Goal: Task Accomplishment & Management: Manage account settings

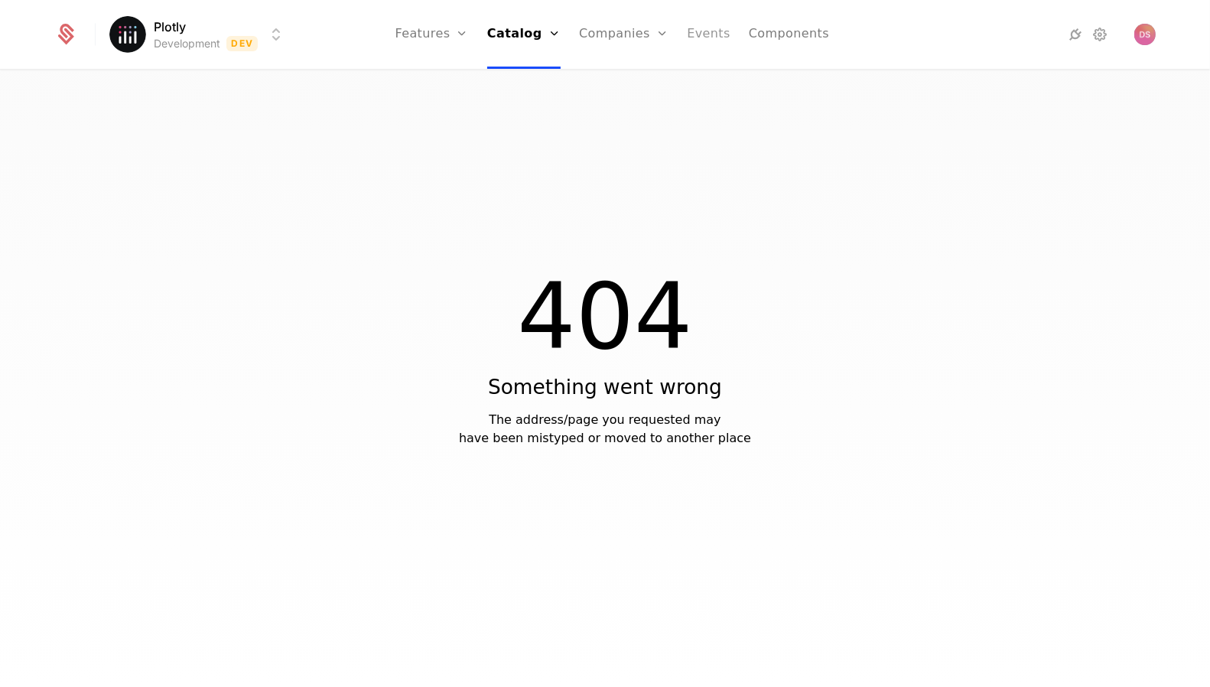
click at [698, 31] on link "Events" at bounding box center [709, 34] width 44 height 69
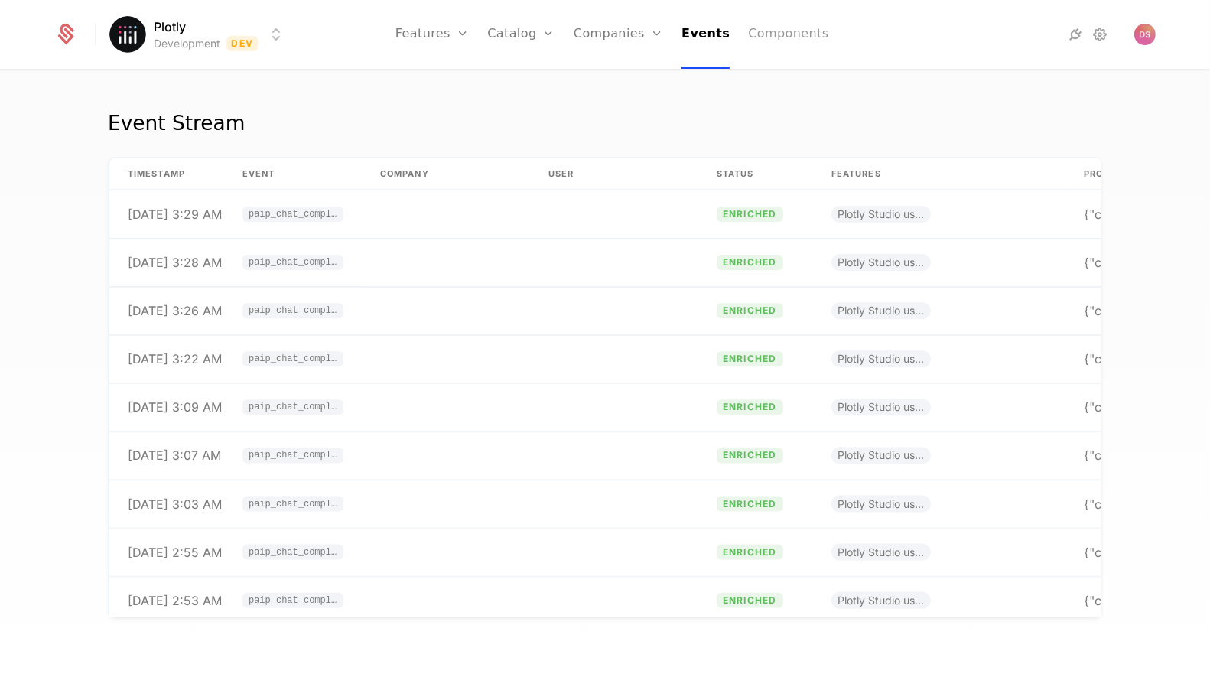
click at [783, 29] on link "Components" at bounding box center [788, 34] width 80 height 69
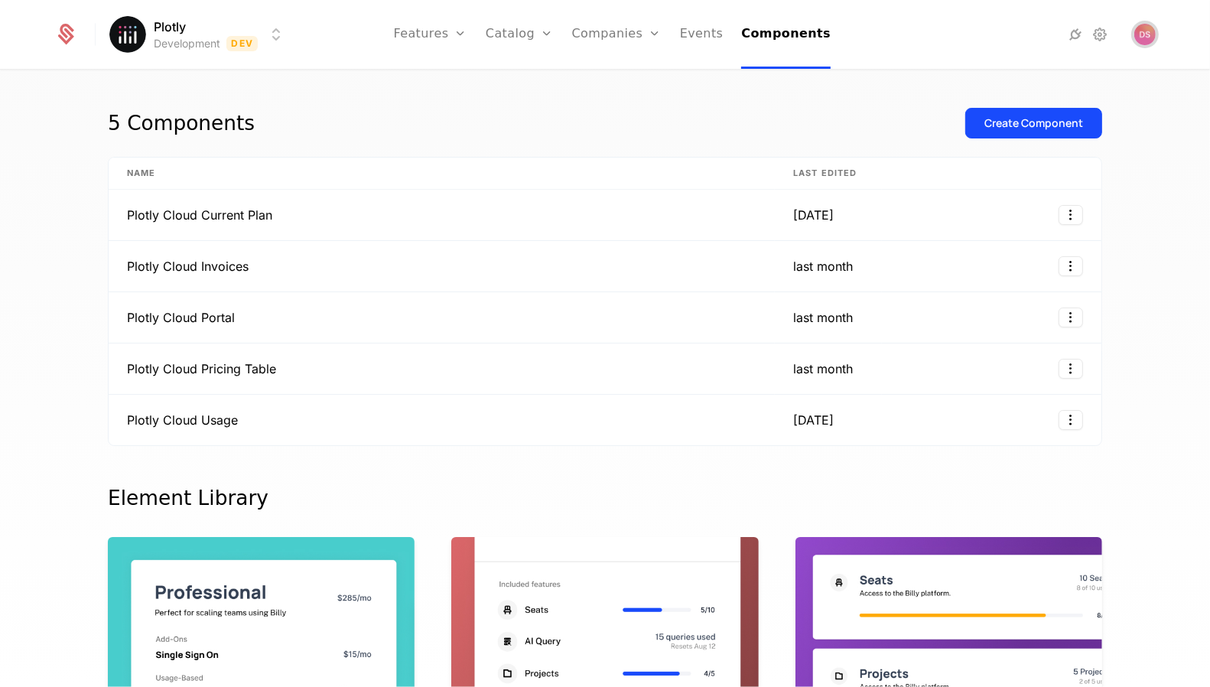
click at [1142, 37] on img "Open user button" at bounding box center [1145, 34] width 21 height 21
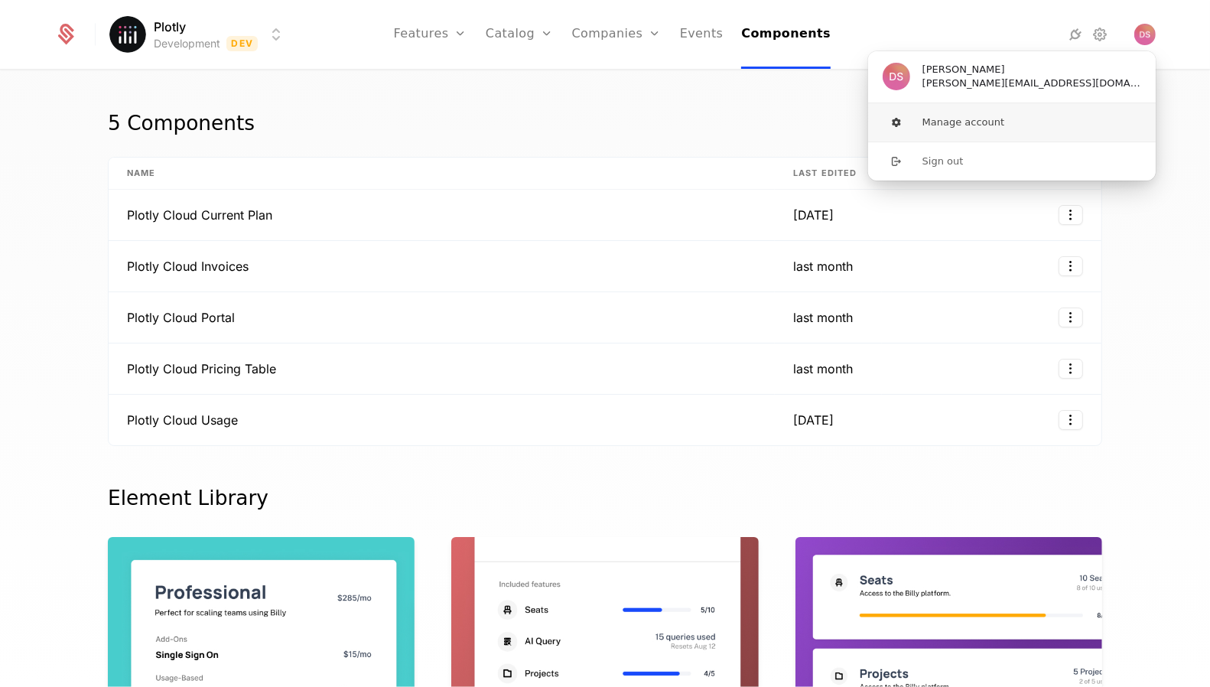
click at [1012, 114] on button "Manage account" at bounding box center [1012, 122] width 289 height 38
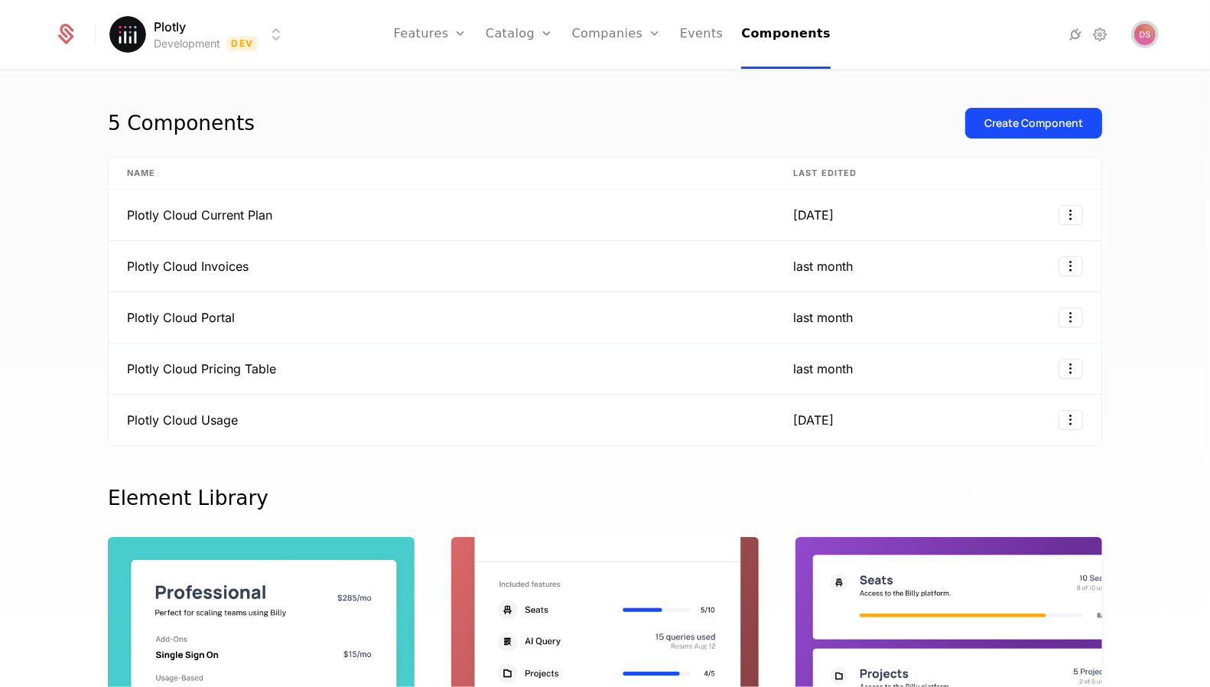
click at [1138, 34] on img "Open user button" at bounding box center [1145, 34] width 21 height 21
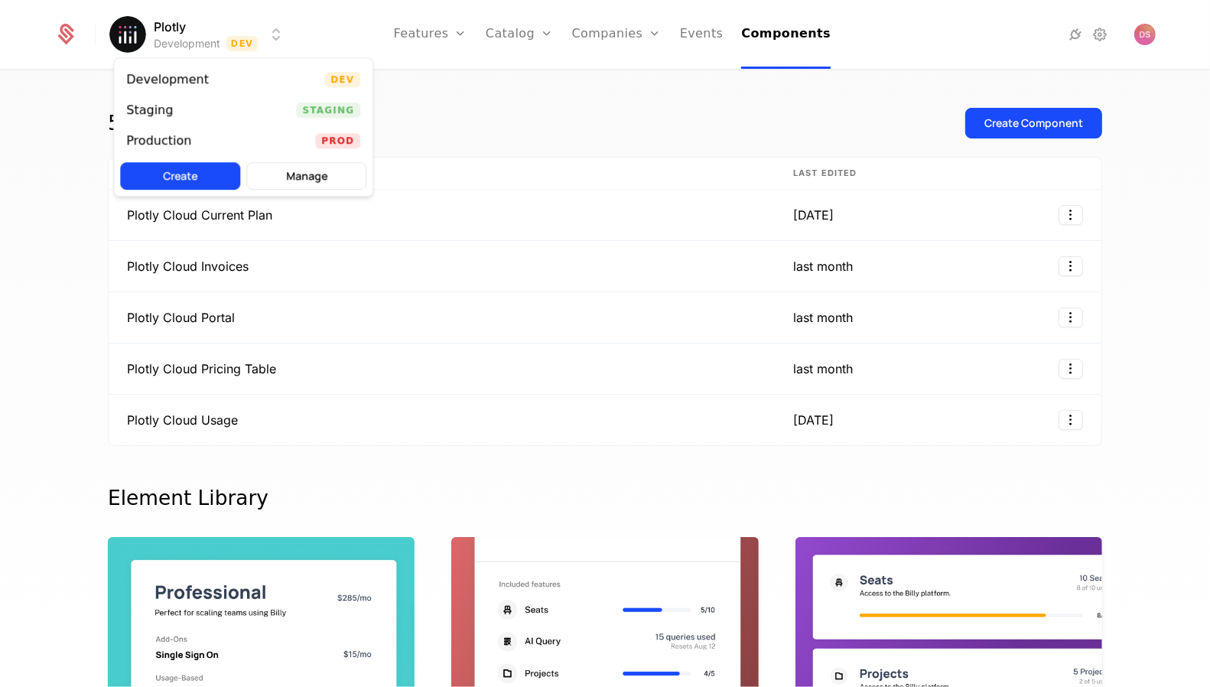
click at [158, 44] on html "Plotly Development Dev Features Features Flags Catalog Plans Add Ons Credits Co…" at bounding box center [605, 343] width 1210 height 687
click at [348, 165] on button "Manage" at bounding box center [306, 176] width 120 height 28
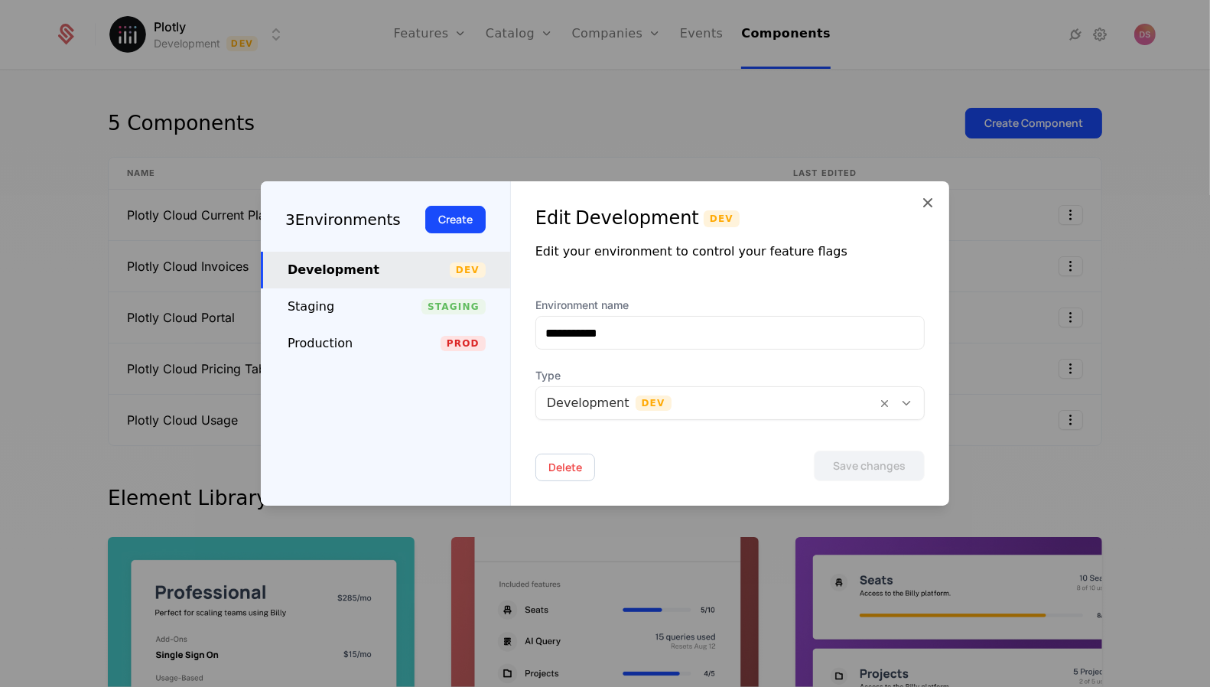
click at [500, 73] on div at bounding box center [605, 343] width 1210 height 687
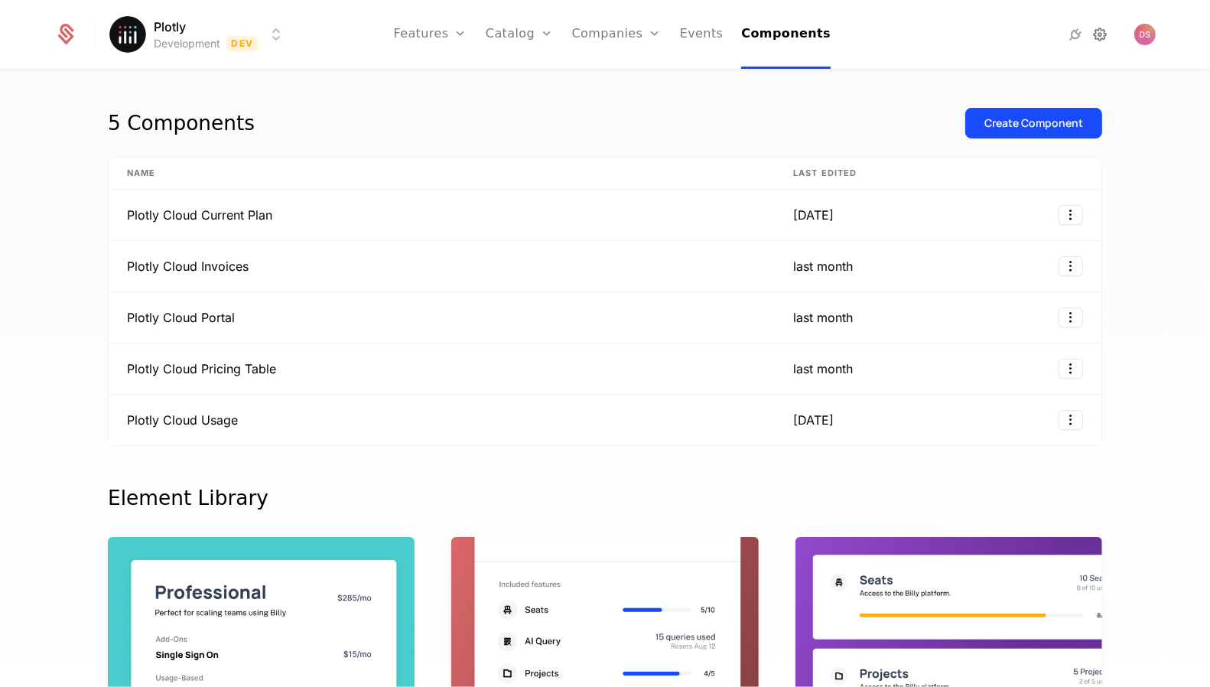
click at [1109, 29] on div at bounding box center [1047, 34] width 217 height 21
click at [1106, 32] on icon at bounding box center [1101, 34] width 18 height 18
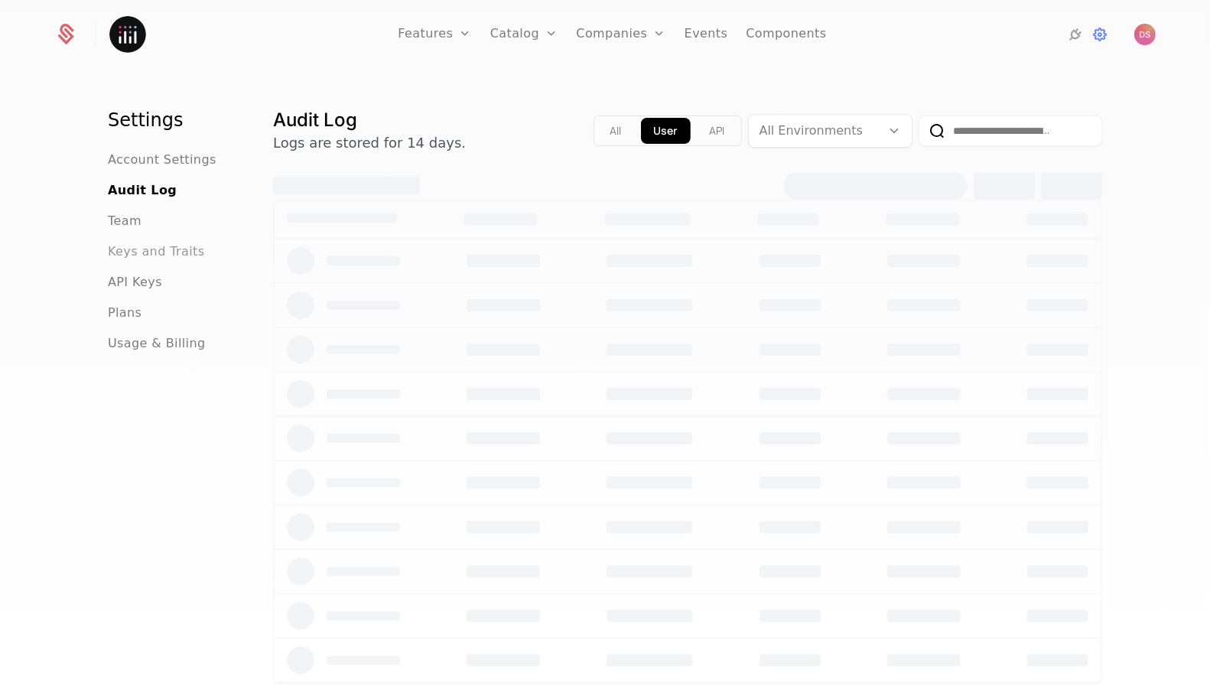
click at [166, 252] on span "Keys and Traits" at bounding box center [156, 252] width 96 height 18
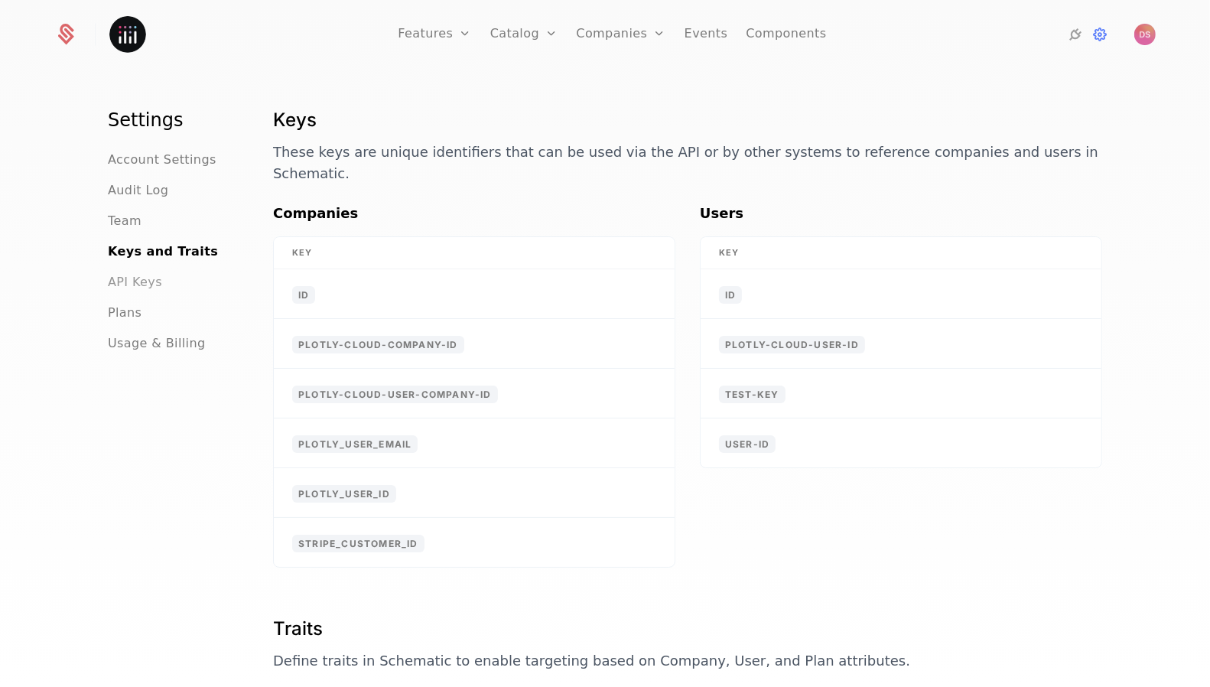
click at [130, 282] on span "API Keys" at bounding box center [135, 282] width 54 height 18
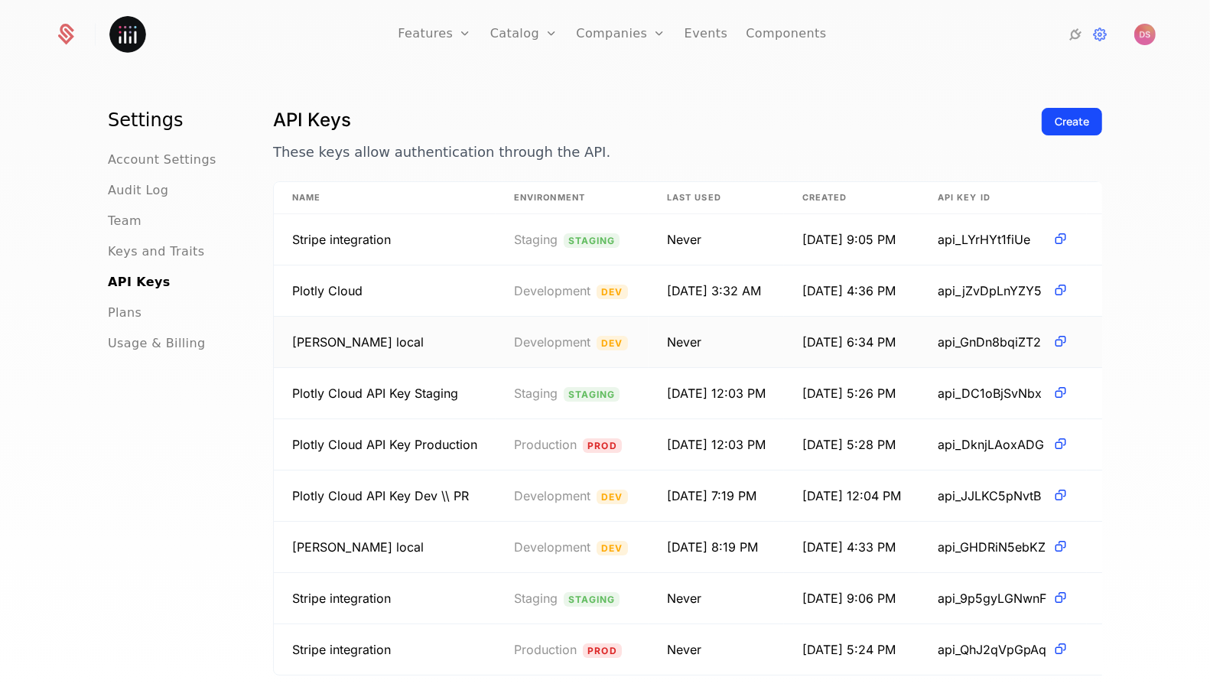
scroll to position [35, 0]
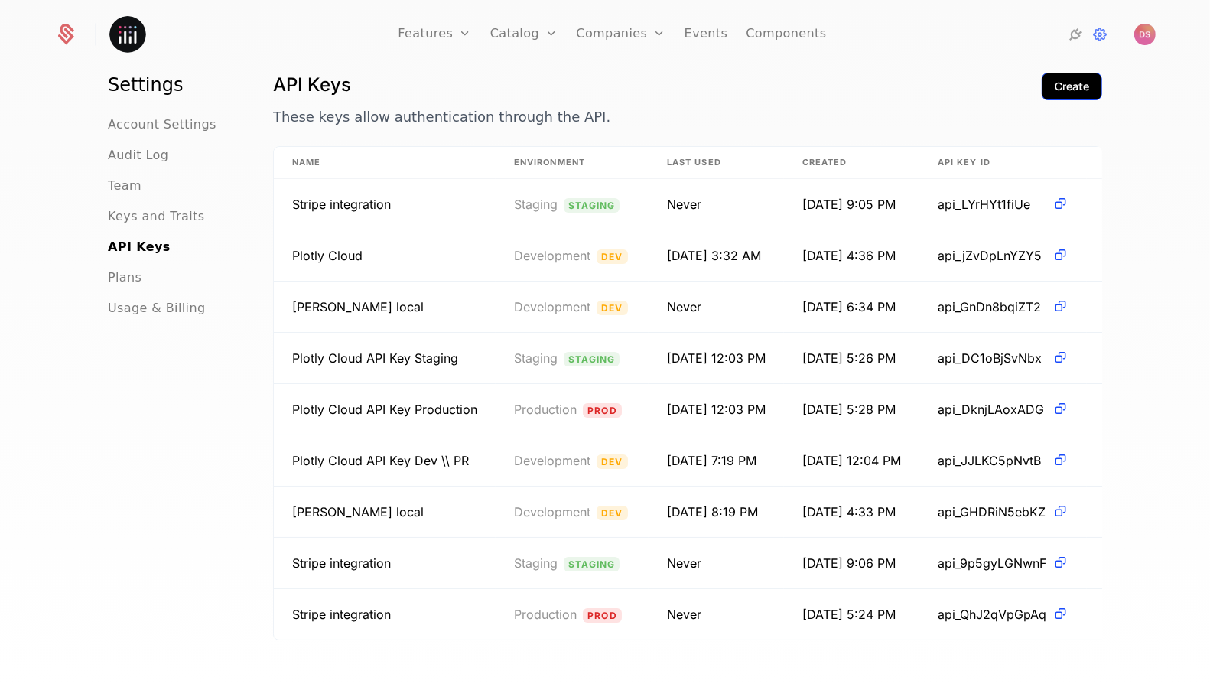
click at [1071, 86] on div "Create" at bounding box center [1072, 86] width 34 height 15
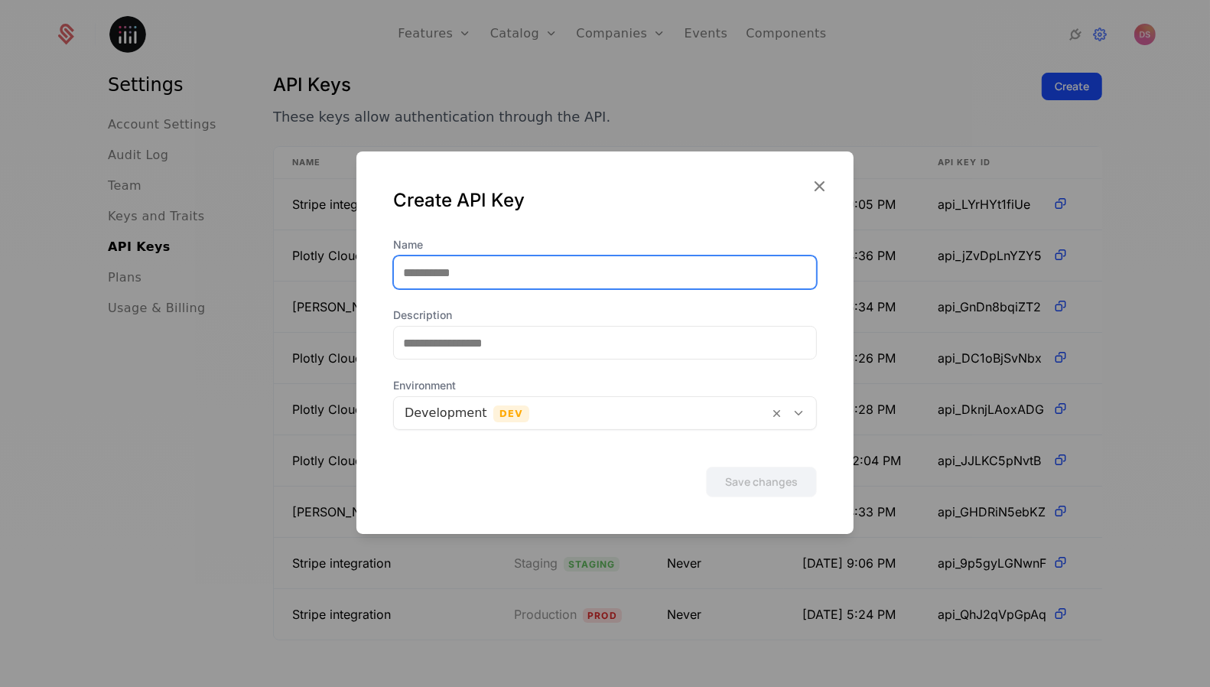
click at [682, 257] on input "Name" at bounding box center [605, 272] width 422 height 32
type input "*"
type input "**********"
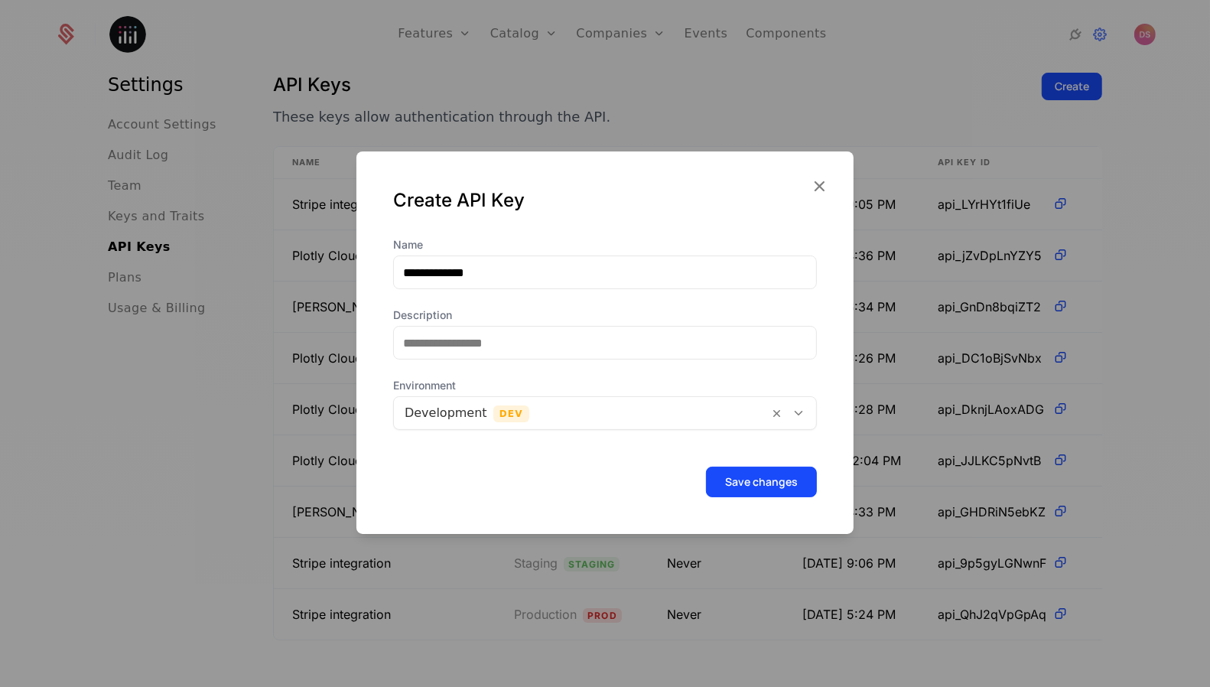
click at [645, 412] on div at bounding box center [581, 412] width 353 height 21
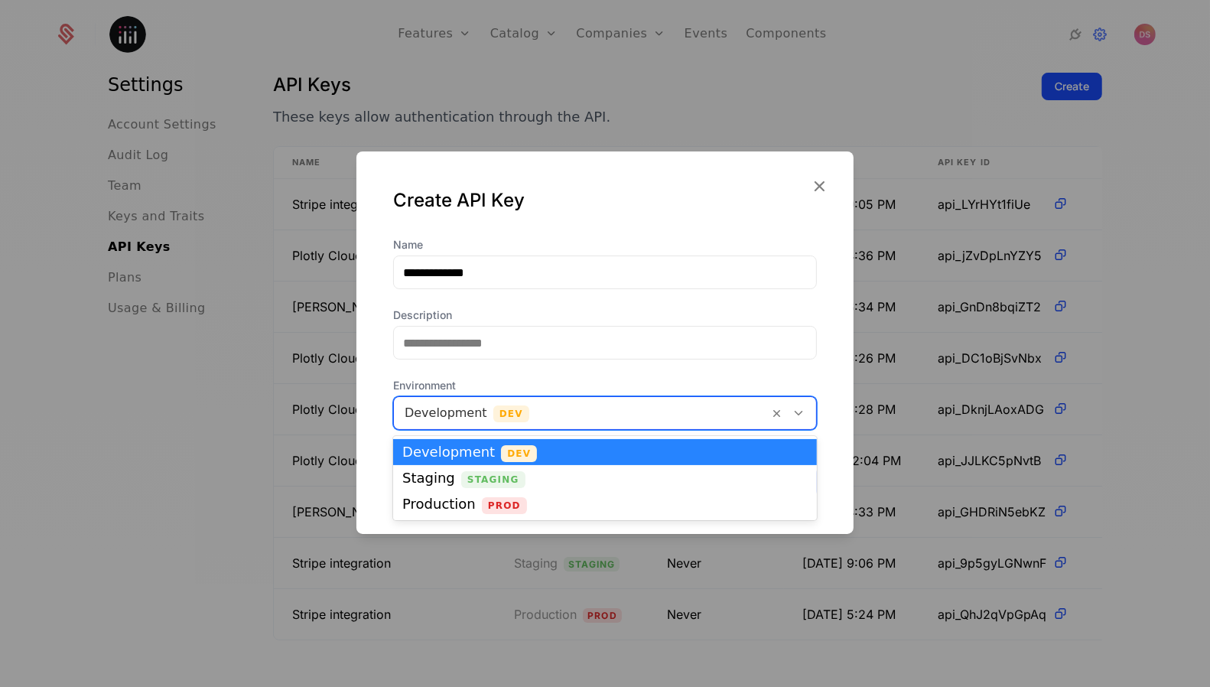
click at [731, 221] on div "Create API Key" at bounding box center [605, 212] width 424 height 49
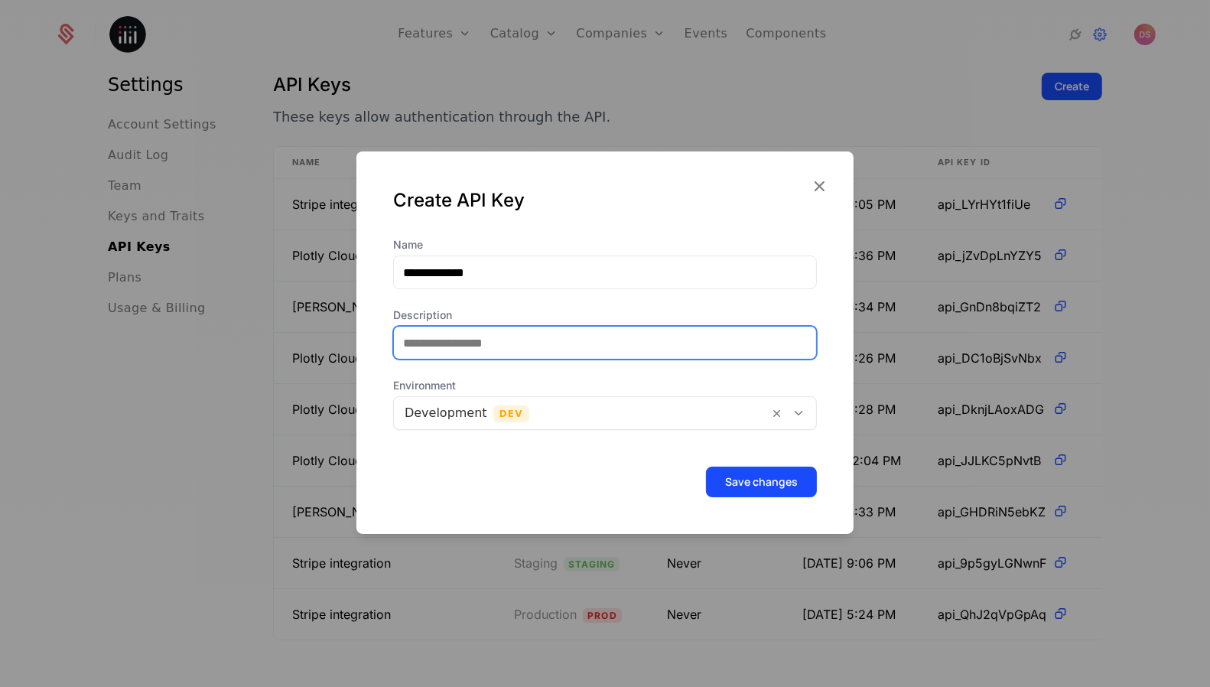
click at [656, 352] on input "Description" at bounding box center [605, 343] width 422 height 32
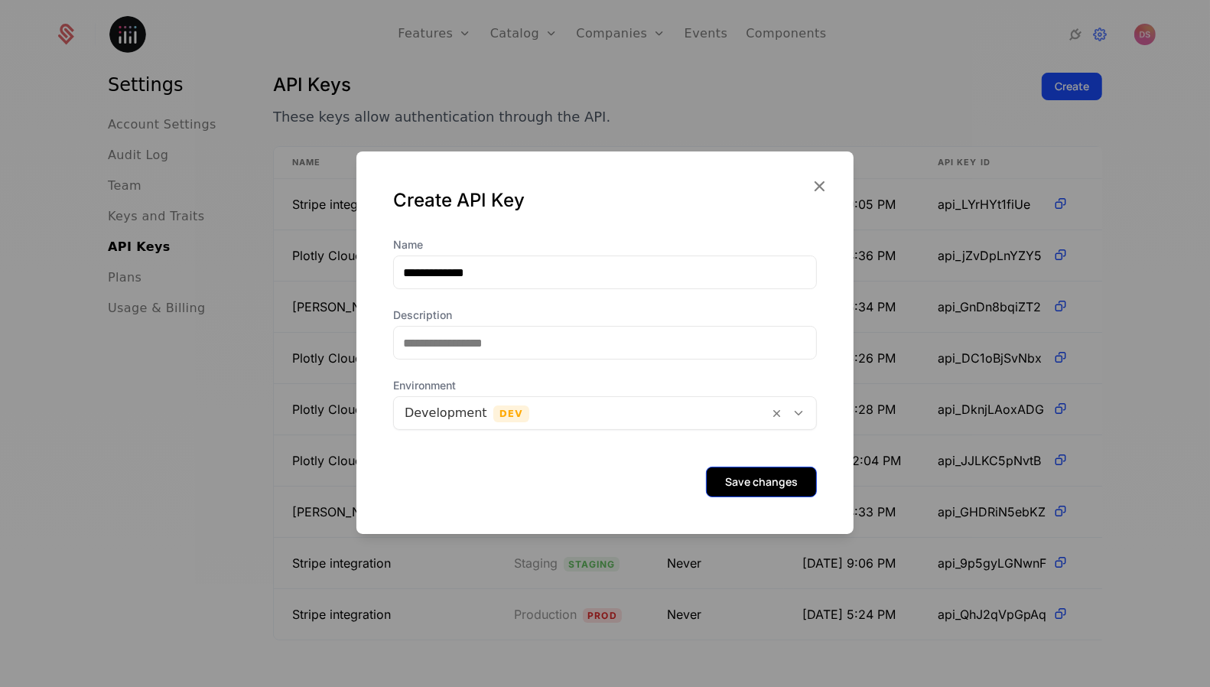
click at [770, 487] on button "Save changes" at bounding box center [761, 482] width 111 height 31
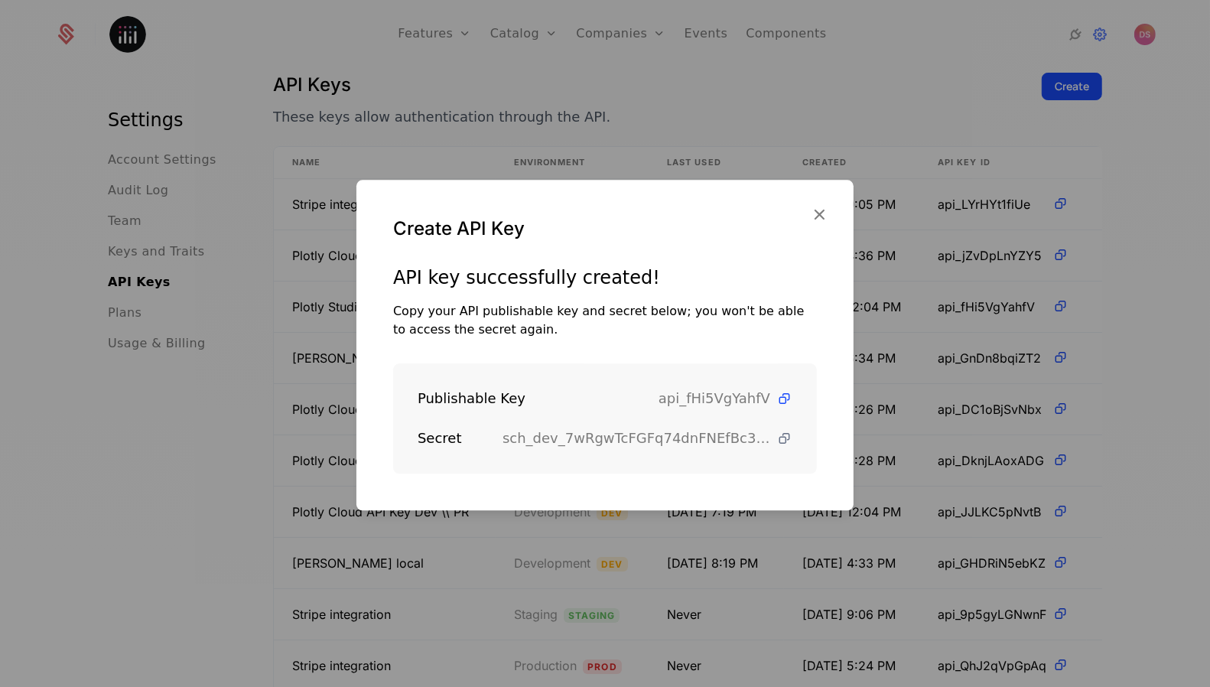
click at [792, 440] on icon at bounding box center [785, 439] width 16 height 16
click at [783, 400] on icon at bounding box center [785, 399] width 16 height 16
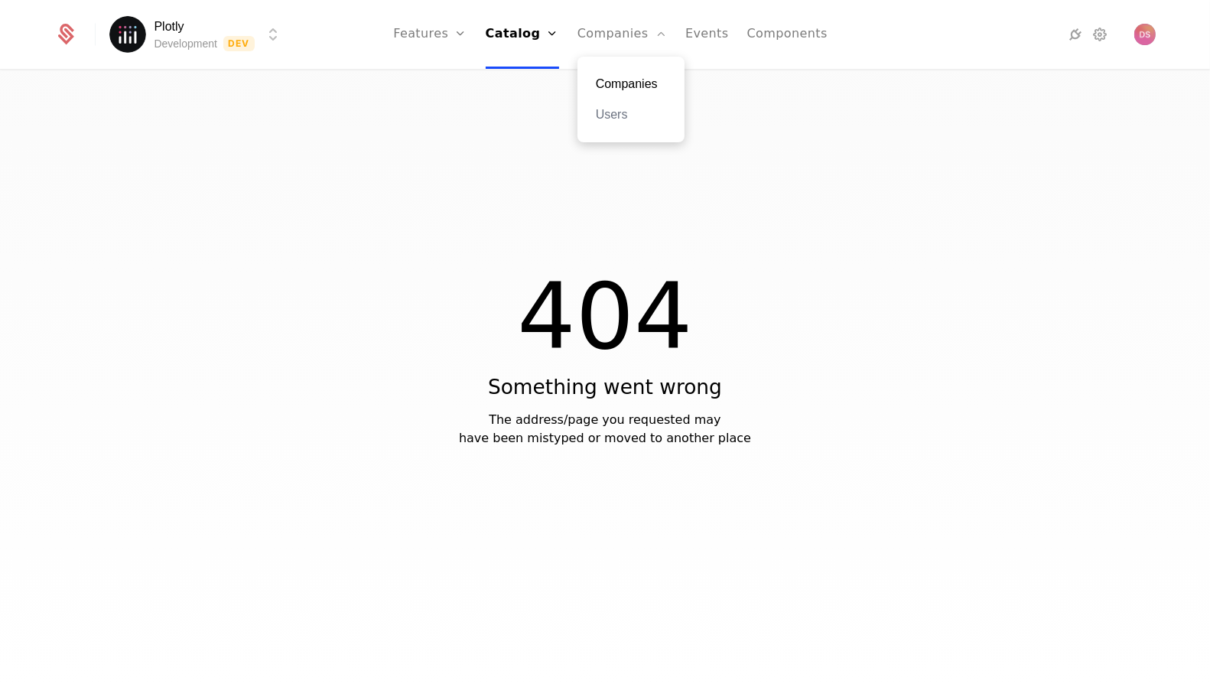
click at [623, 77] on link "Companies" at bounding box center [631, 84] width 70 height 18
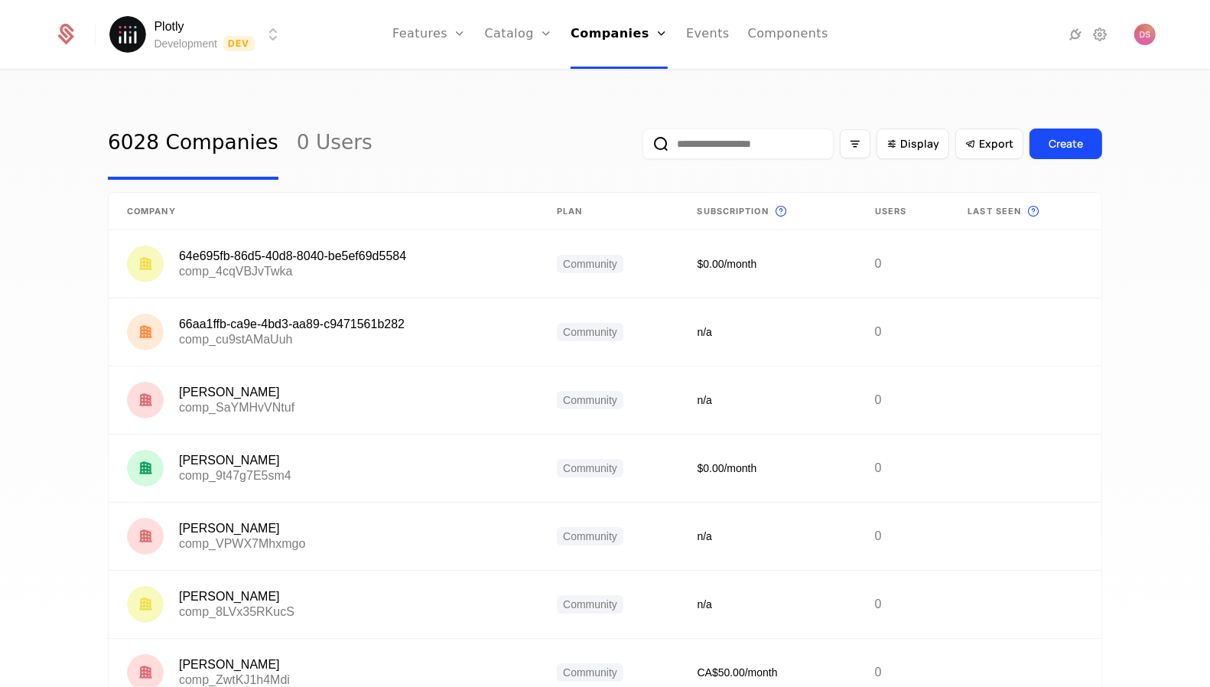
click at [720, 138] on input "email" at bounding box center [738, 144] width 191 height 31
paste input "**********"
type input "**********"
click at [633, 147] on button "submit" at bounding box center [633, 147] width 0 height 0
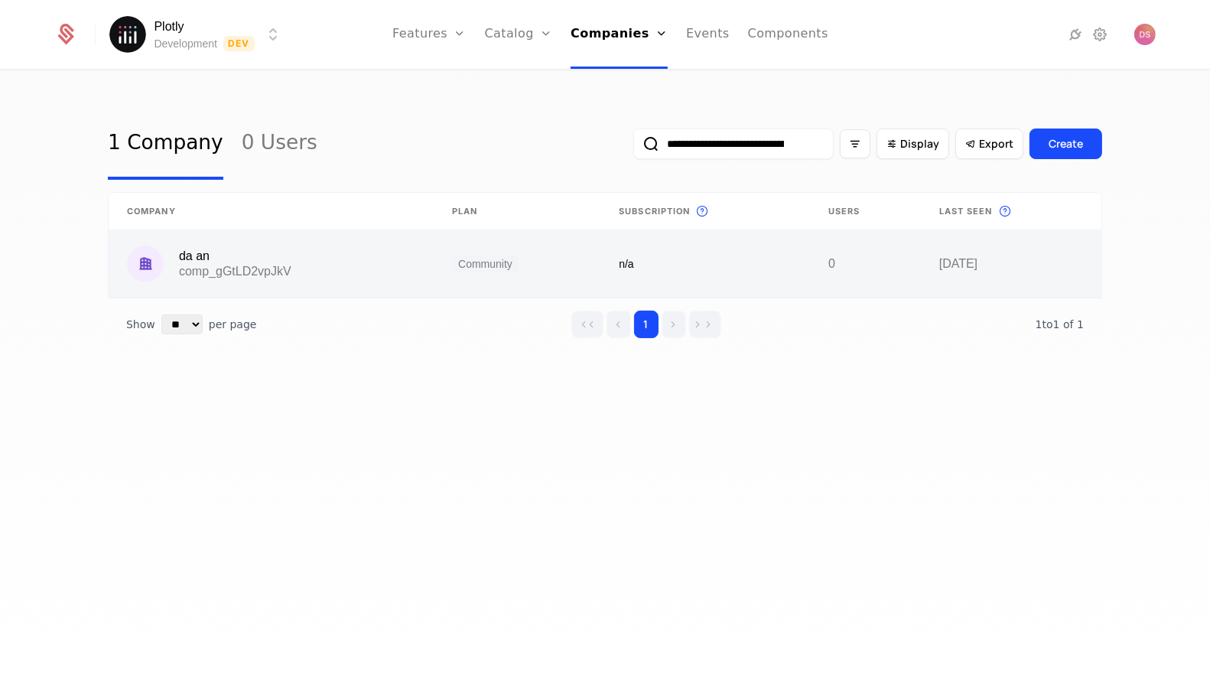
click at [385, 259] on link at bounding box center [271, 263] width 325 height 67
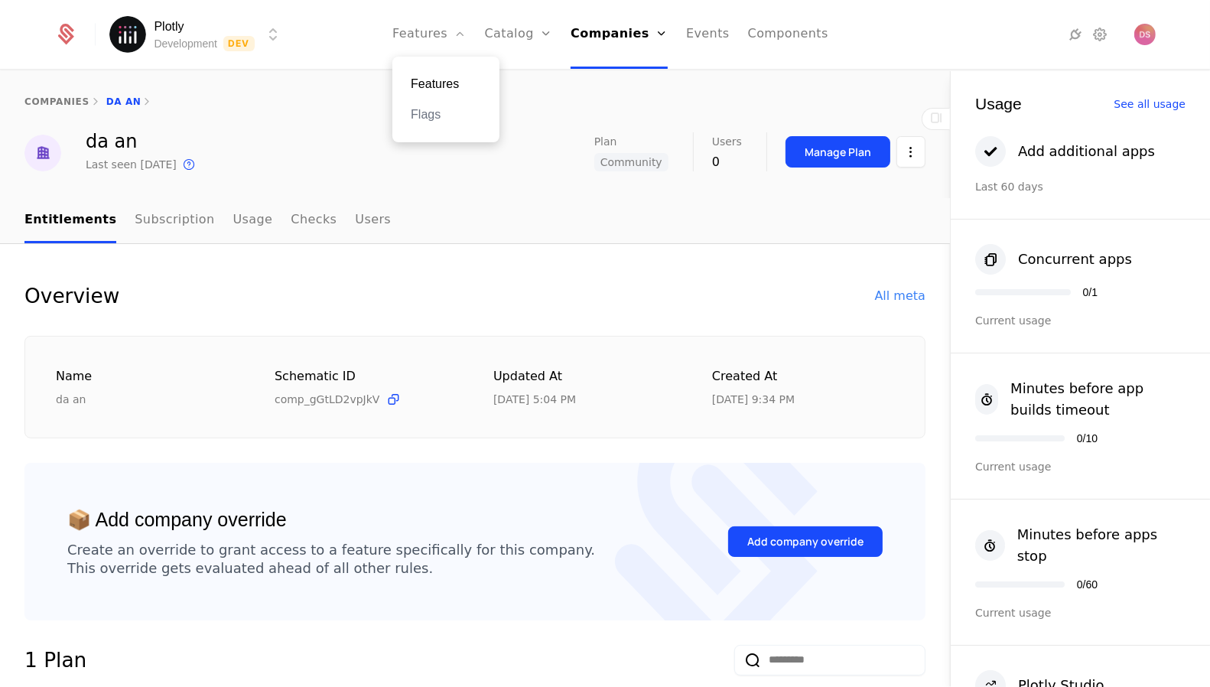
click at [468, 85] on link "Features" at bounding box center [446, 84] width 70 height 18
click at [457, 125] on div "Features Flags" at bounding box center [445, 100] width 107 height 86
click at [457, 120] on link "Flags" at bounding box center [446, 115] width 70 height 18
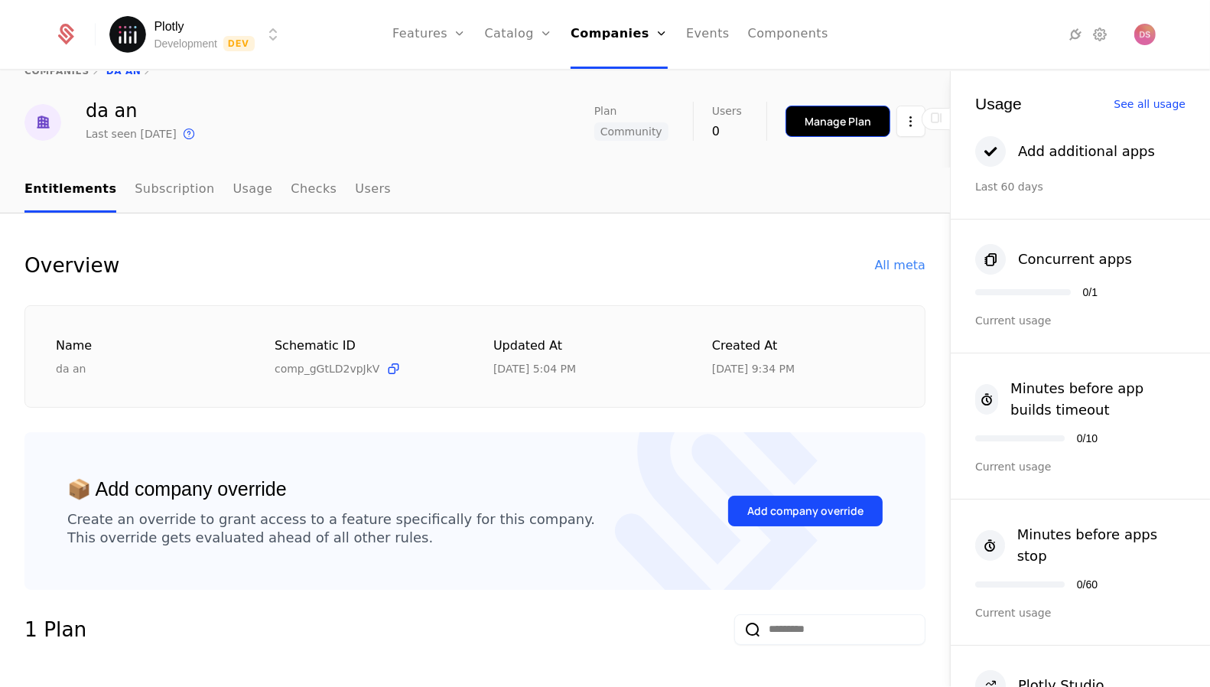
click at [861, 107] on button "Manage Plan" at bounding box center [838, 121] width 105 height 31
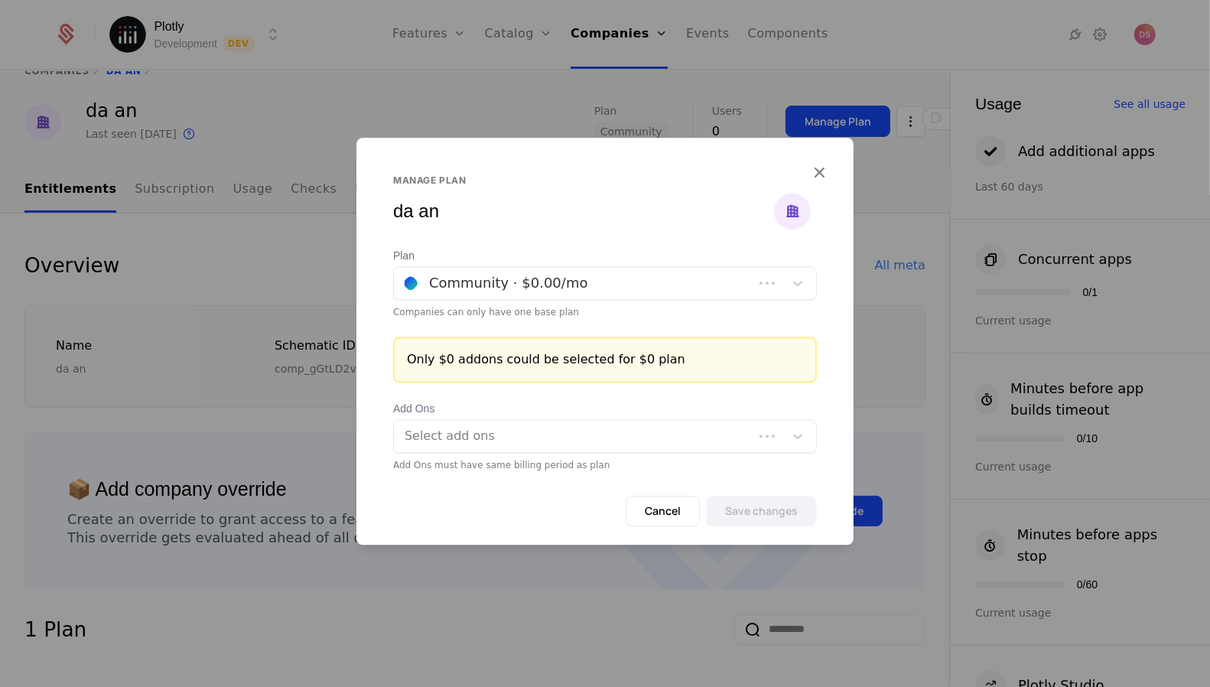
click at [617, 285] on div at bounding box center [574, 282] width 338 height 21
click at [160, 388] on div at bounding box center [605, 343] width 1210 height 687
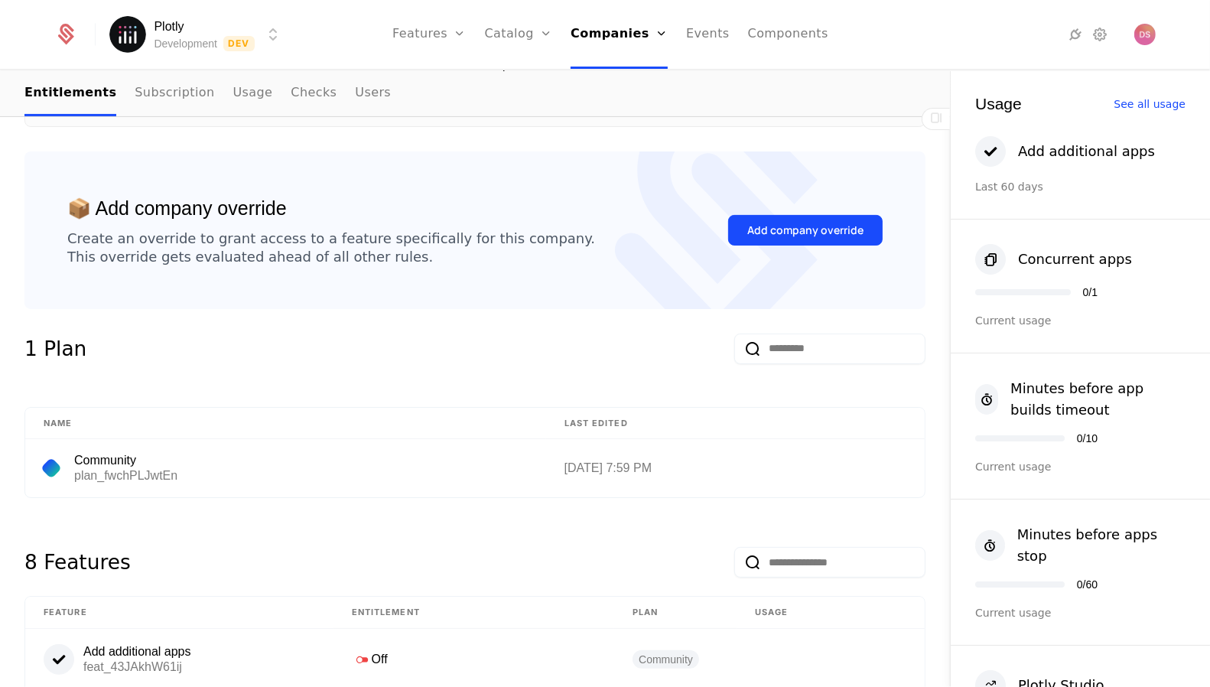
scroll to position [0, 0]
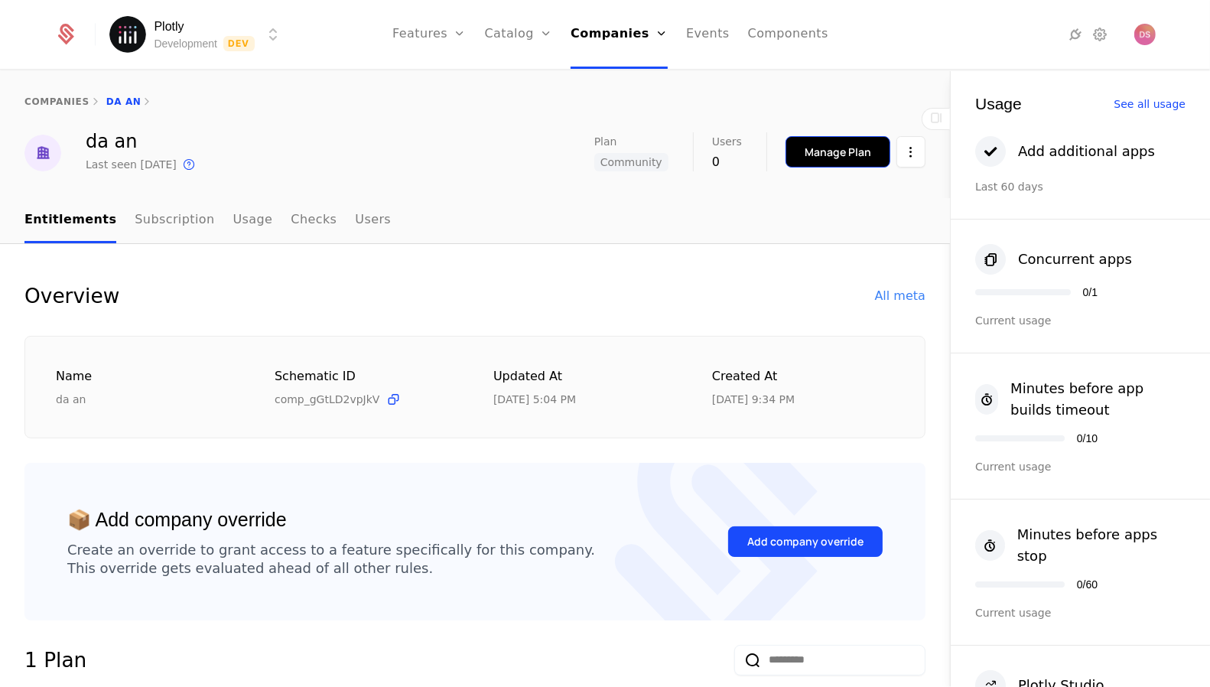
click at [866, 151] on div "Manage Plan" at bounding box center [838, 152] width 67 height 15
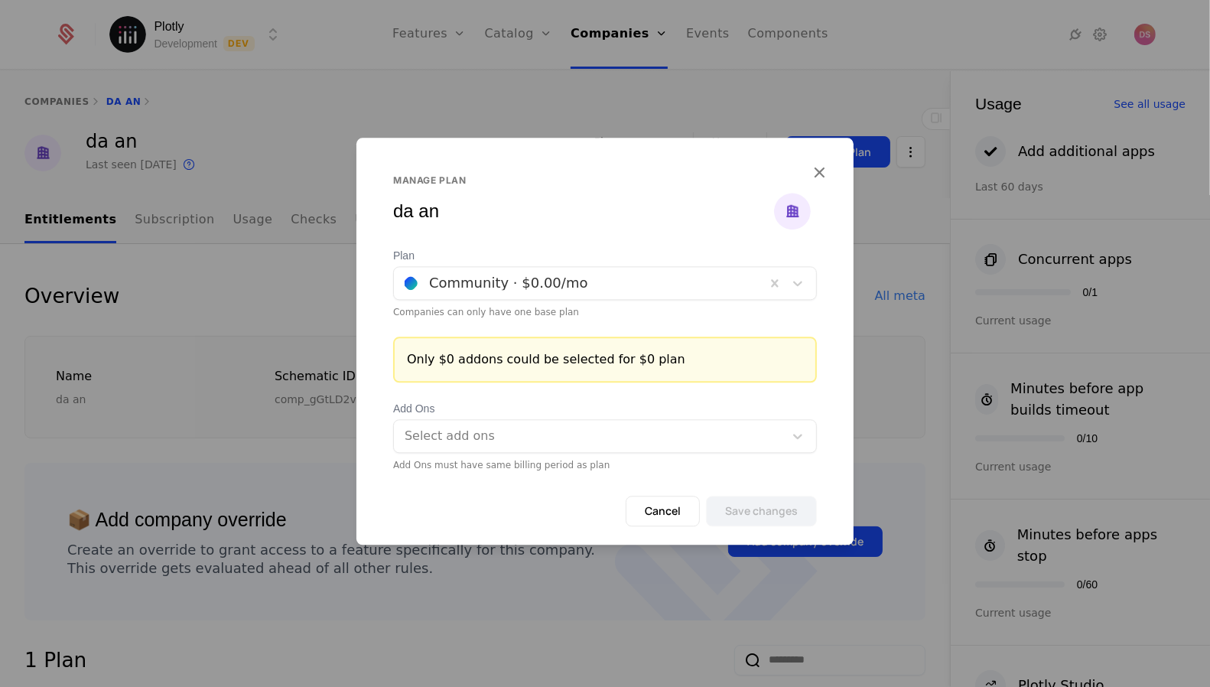
click at [570, 281] on div at bounding box center [580, 282] width 350 height 21
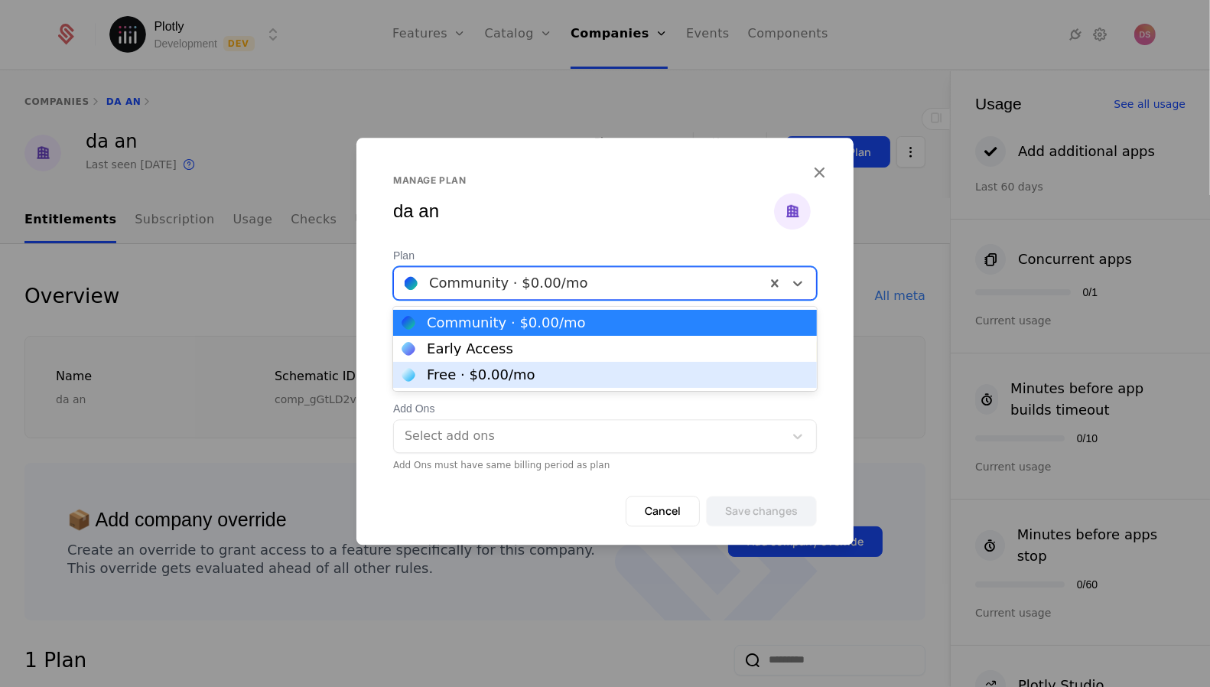
click at [543, 370] on div "Free · $0.00 /mo" at bounding box center [604, 375] width 405 height 14
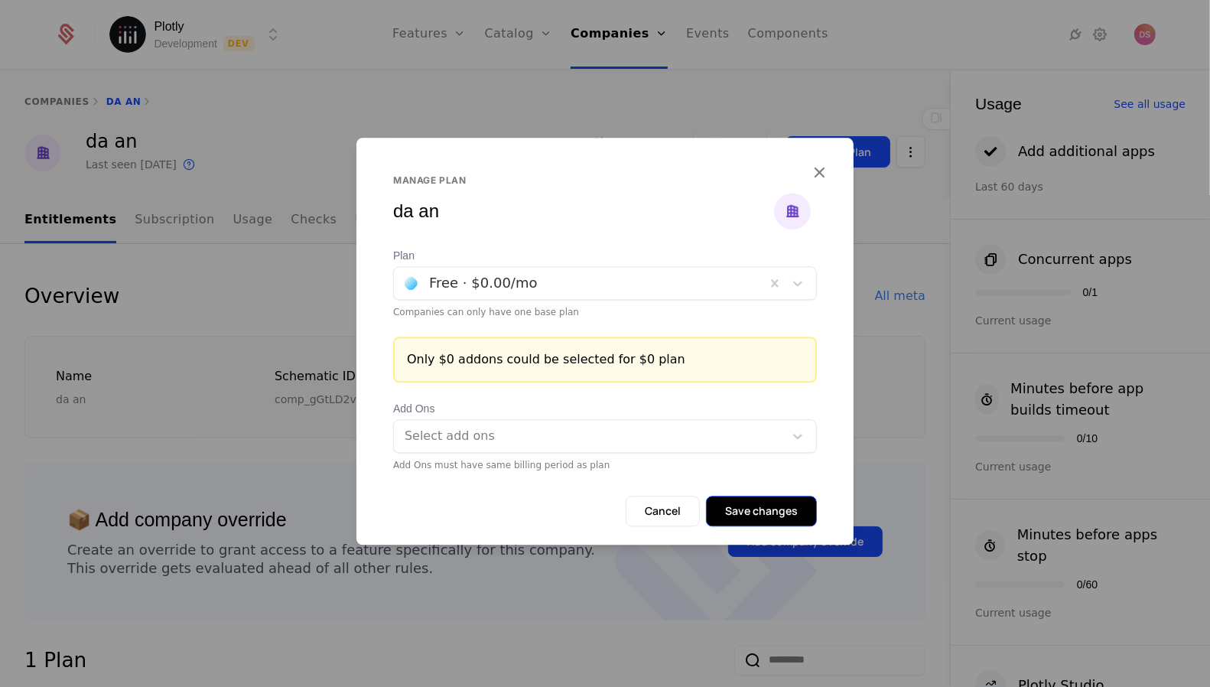
click at [777, 508] on button "Save changes" at bounding box center [761, 511] width 111 height 31
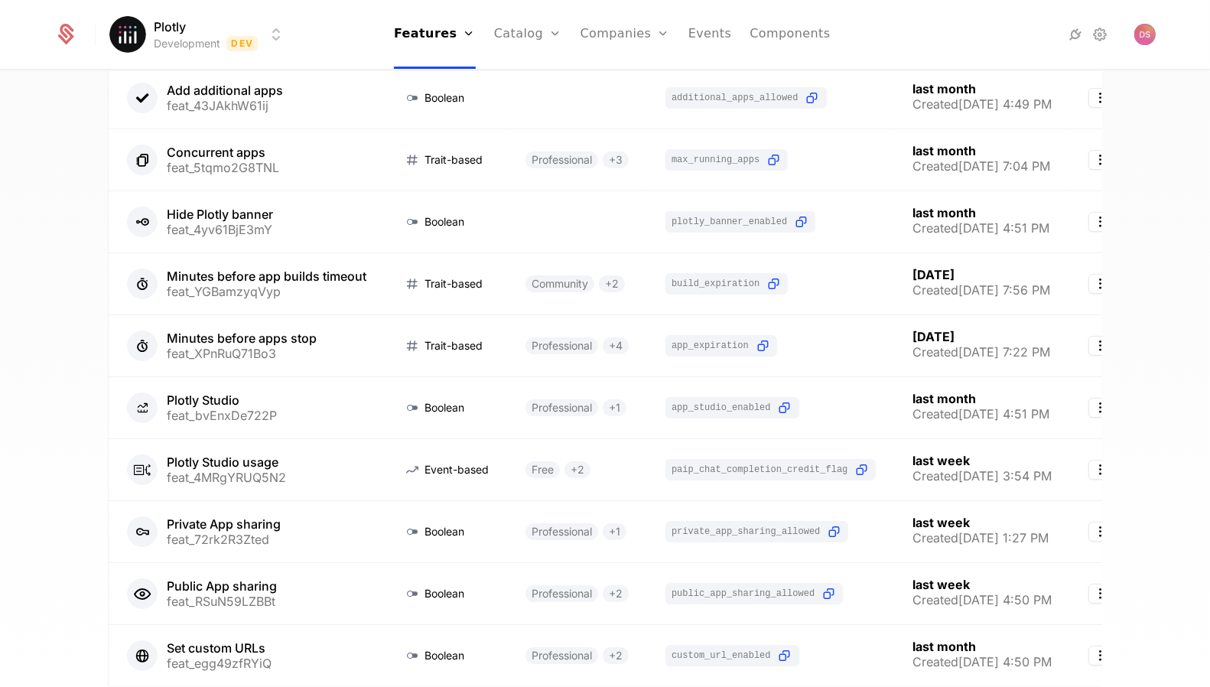
scroll to position [151, 0]
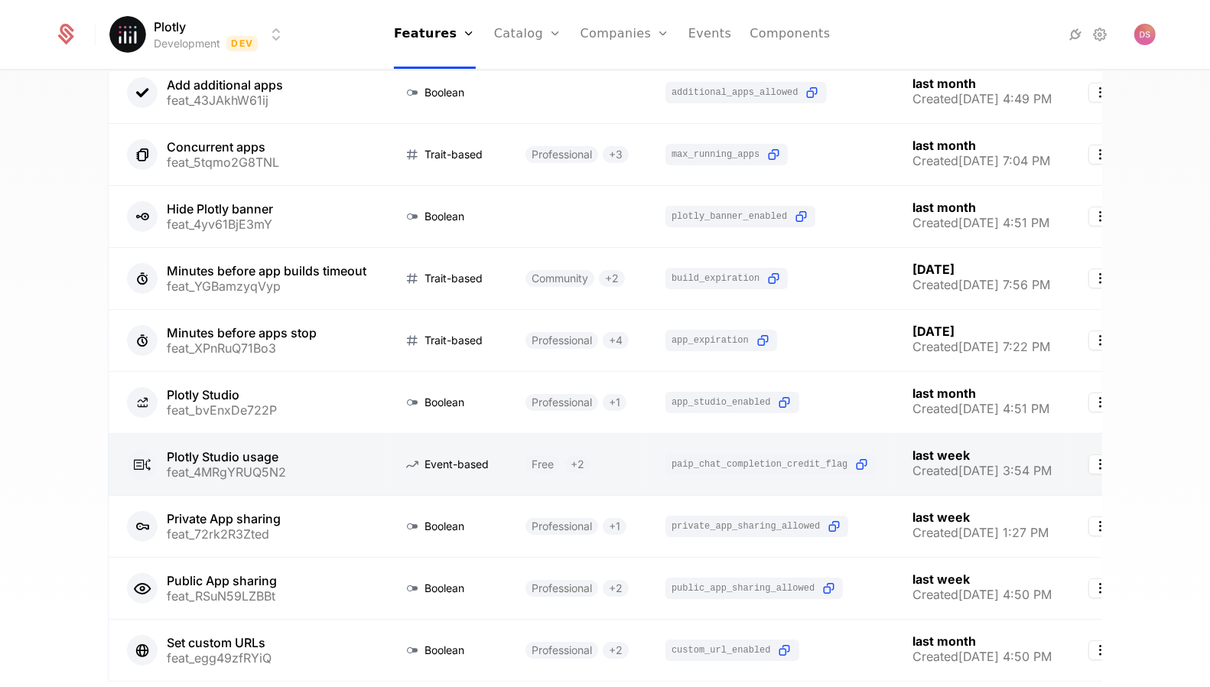
click at [278, 461] on link at bounding box center [247, 464] width 276 height 61
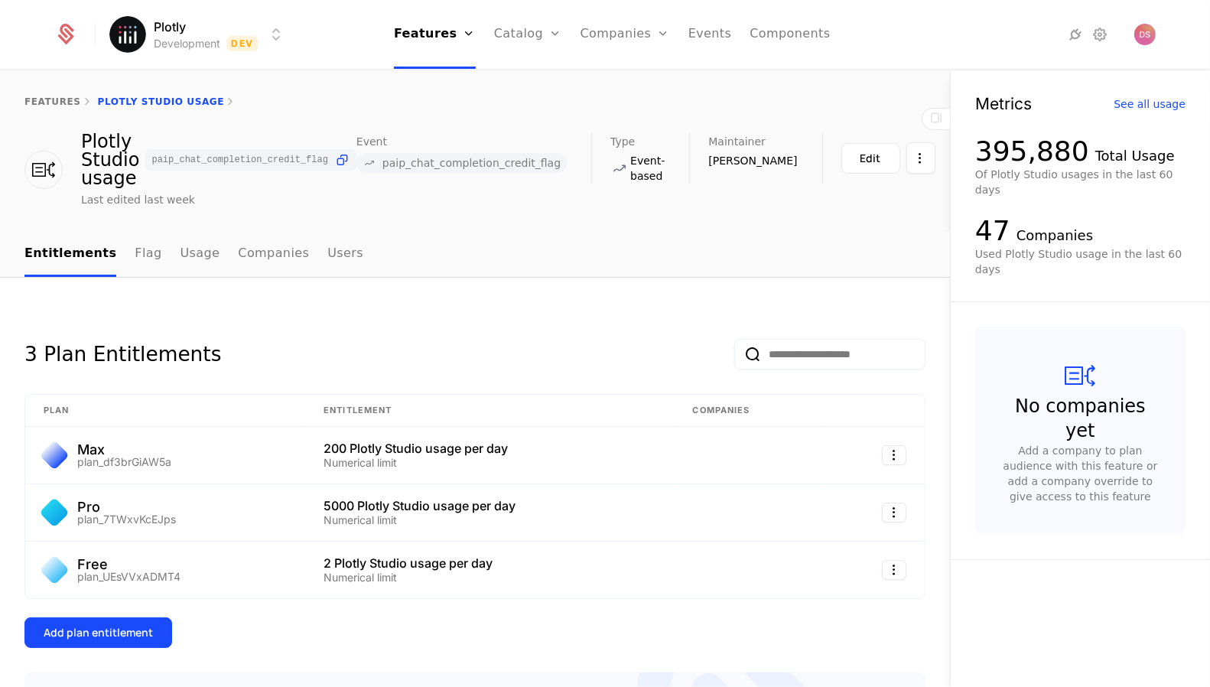
click at [356, 149] on span "paip_chat_completion_credit_flag" at bounding box center [250, 160] width 210 height 22
click at [350, 152] on icon at bounding box center [342, 160] width 16 height 16
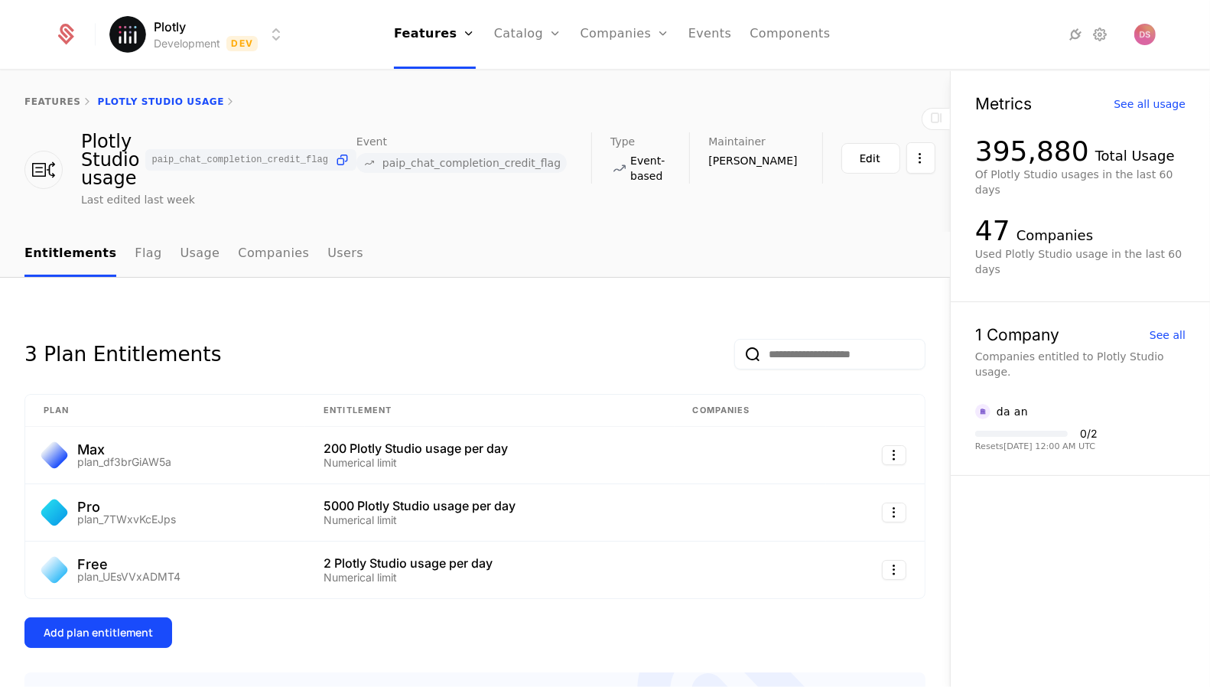
click at [253, 34] on html "Plotly Development Dev Features Features Flags Catalog Plans Add Ons Credits Co…" at bounding box center [605, 343] width 1210 height 687
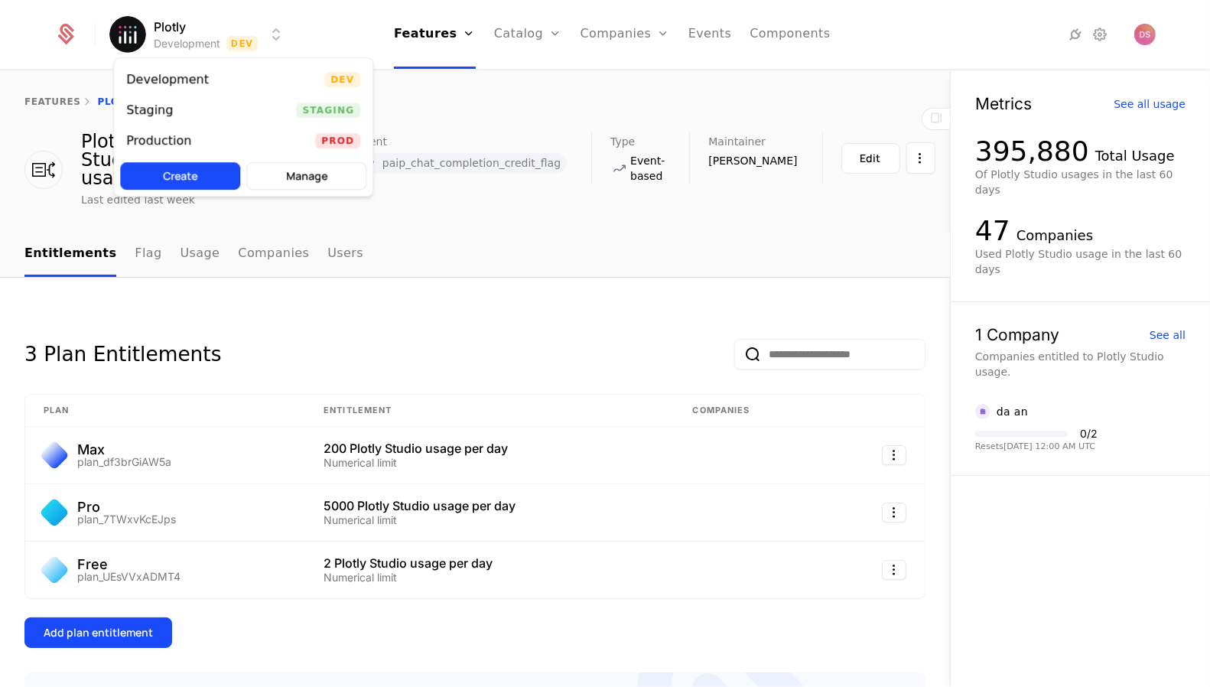
click at [347, 36] on html "Plotly Development Dev Features Features Flags Catalog Plans Add Ons Credits Co…" at bounding box center [605, 343] width 1210 height 687
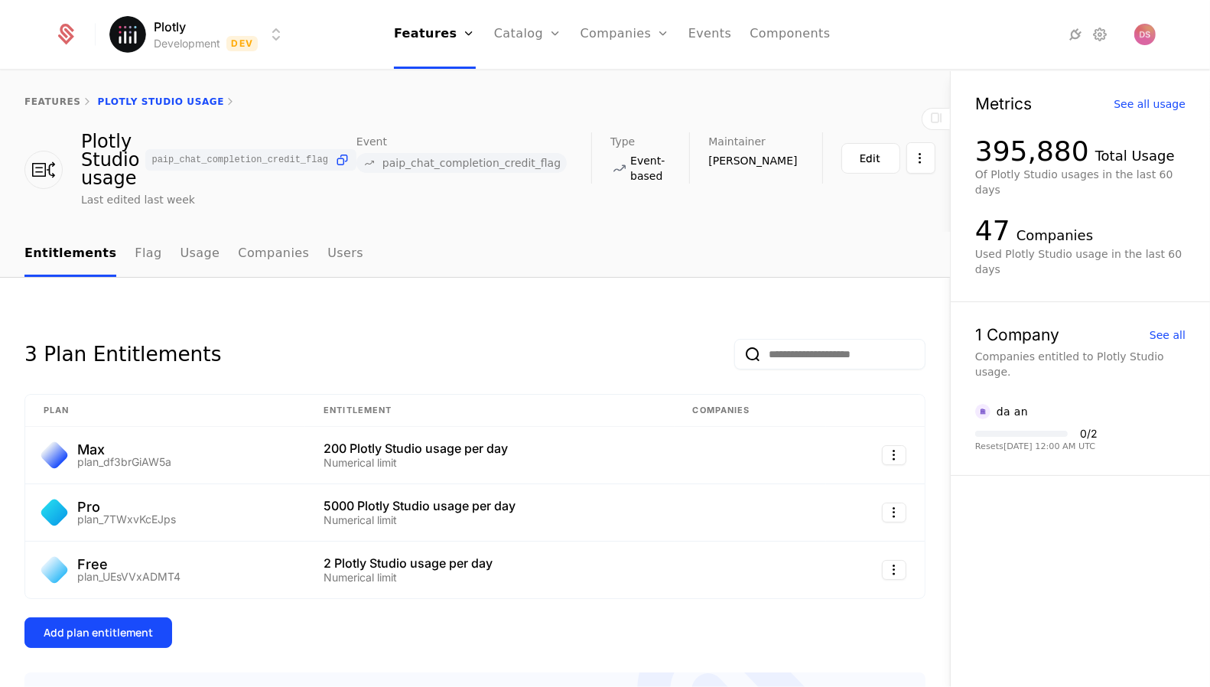
drag, startPoint x: 861, startPoint y: 166, endPoint x: 761, endPoint y: 257, distance: 134.8
click at [756, 269] on div "features Plotly Studio usage Plotly Studio usage paip_chat_completion_credit_fl…" at bounding box center [475, 379] width 950 height 617
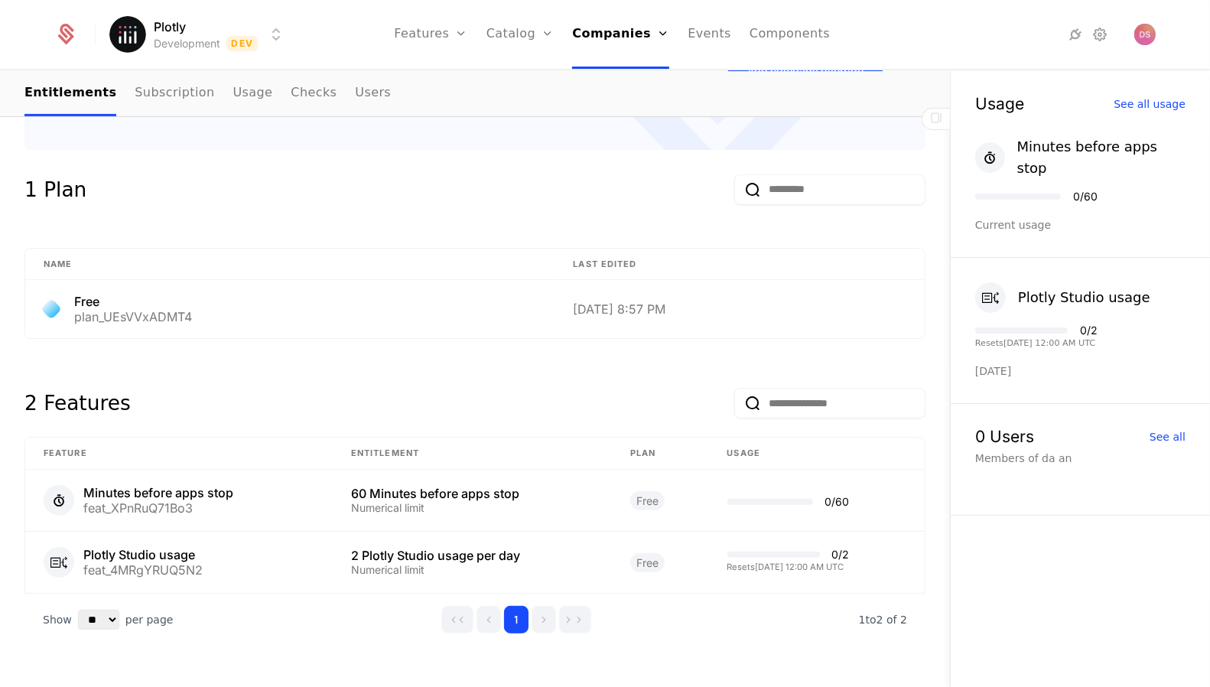
scroll to position [510, 0]
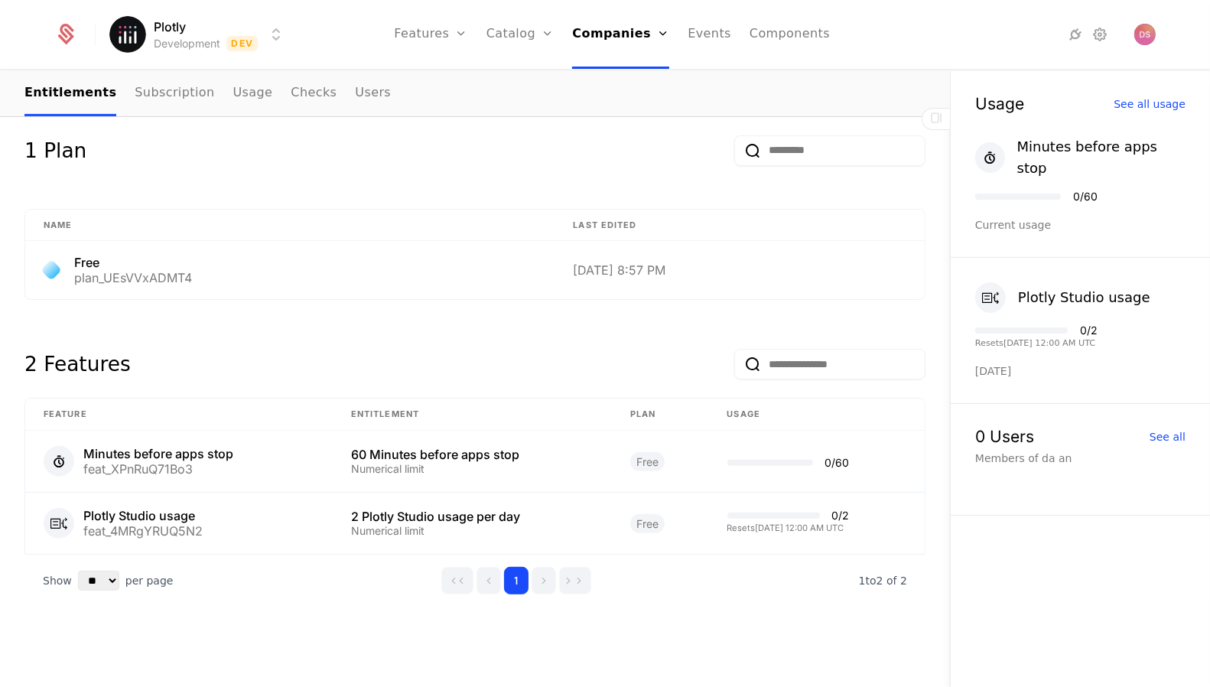
click at [730, 529] on td "0 / 2 Resets 8/27/2025, 12:00 AM UTC" at bounding box center [817, 523] width 216 height 61
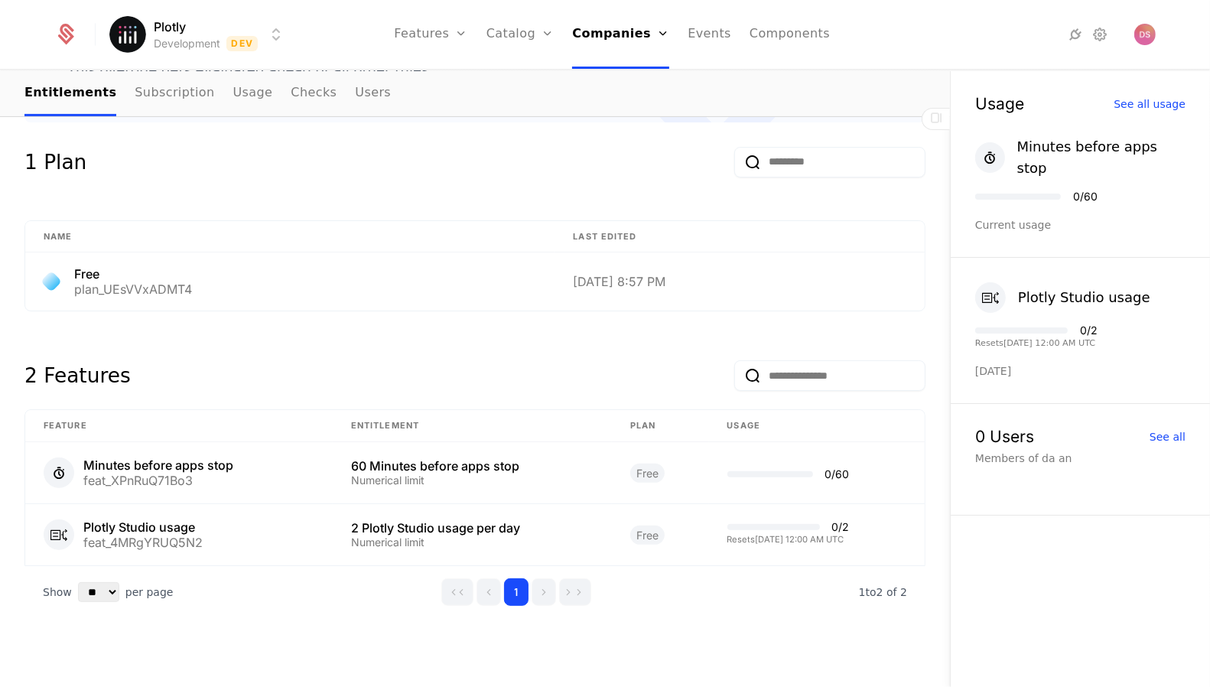
scroll to position [510, 0]
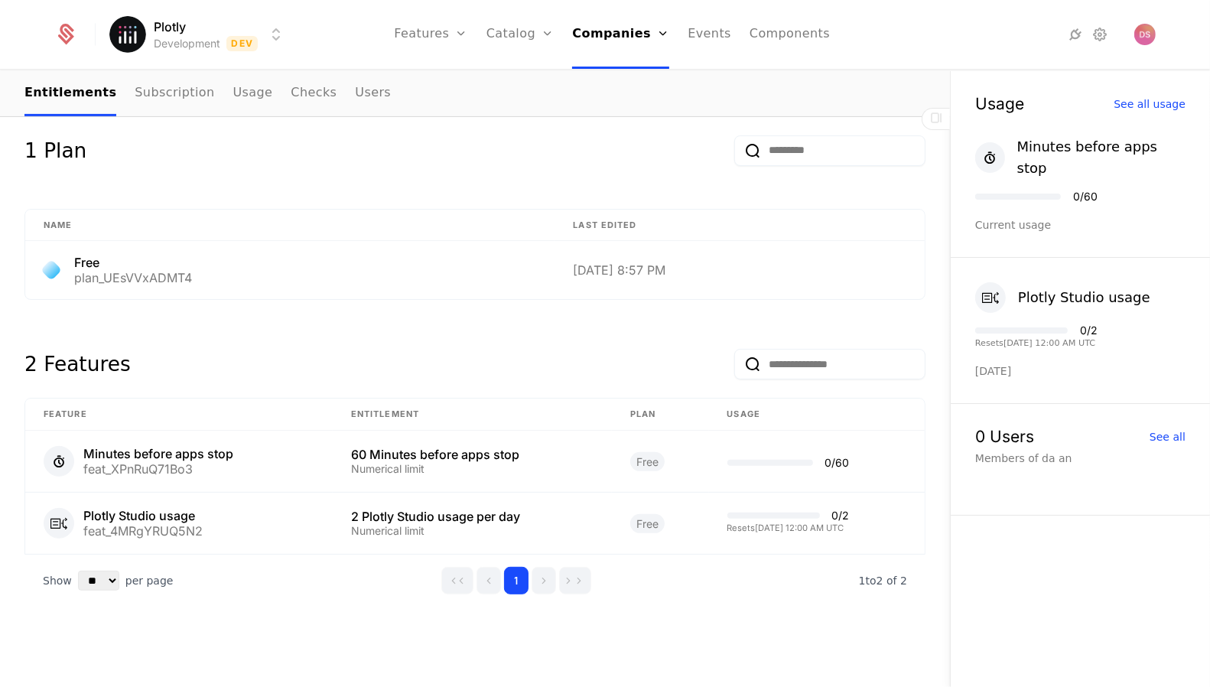
click at [470, 375] on div "2 Features" at bounding box center [474, 360] width 901 height 73
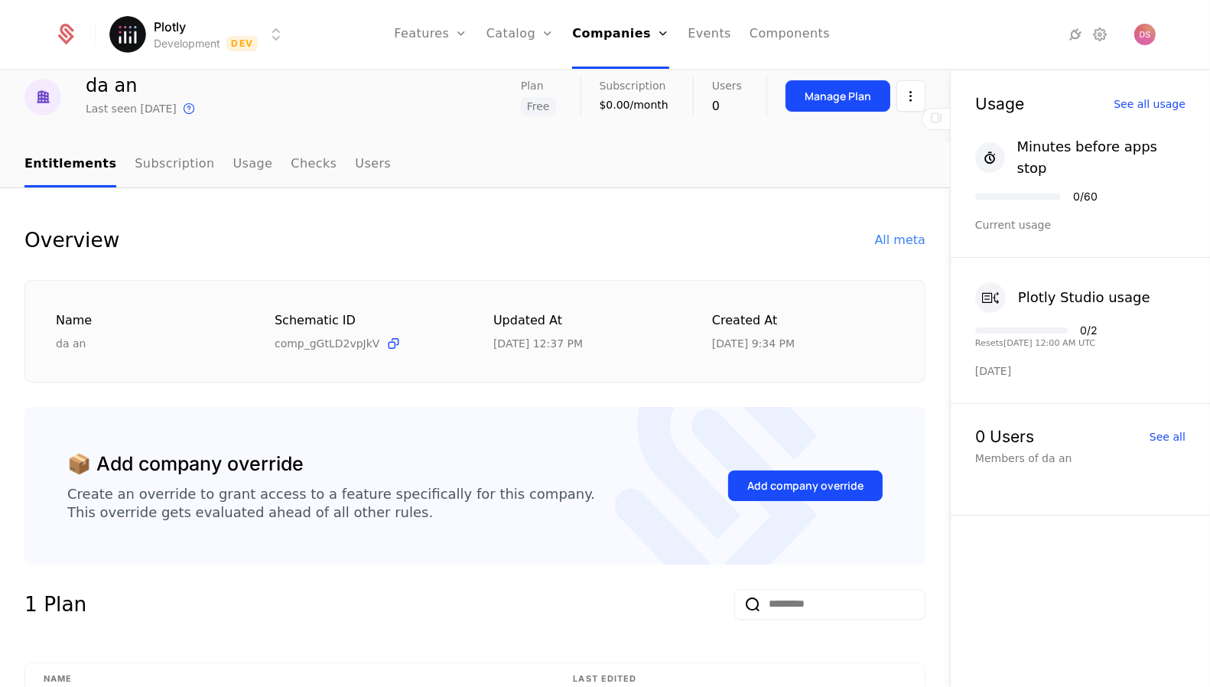
scroll to position [63, 0]
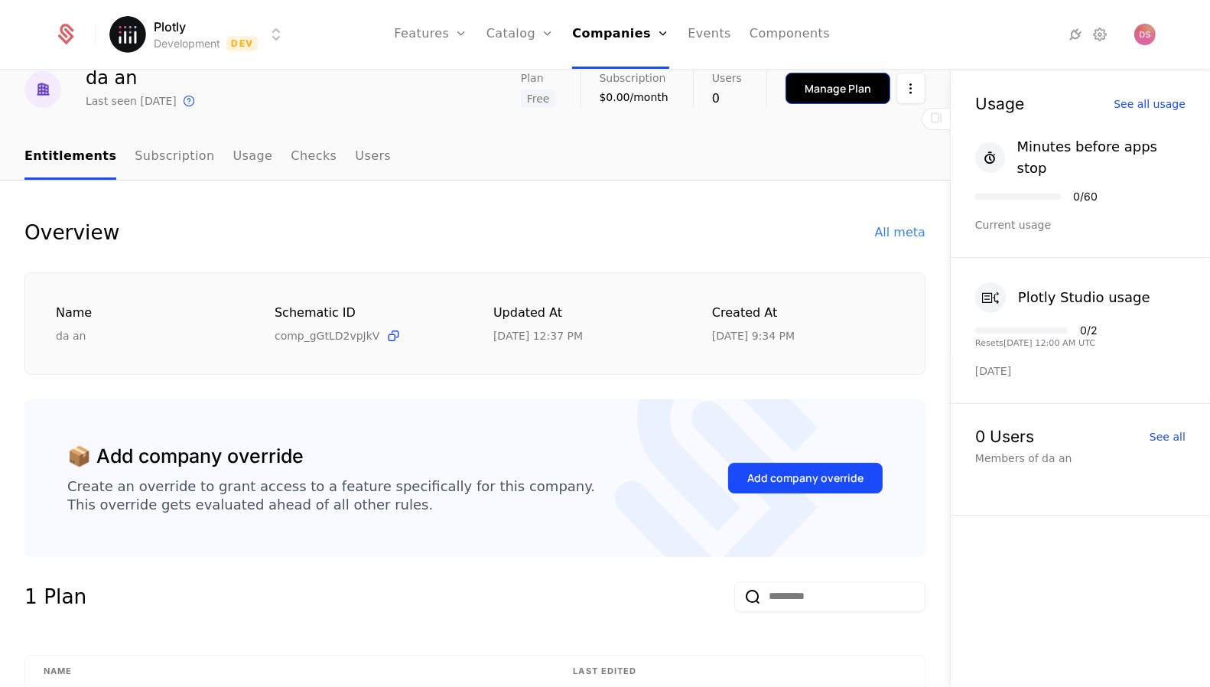
click at [838, 93] on div "Manage Plan" at bounding box center [838, 88] width 67 height 15
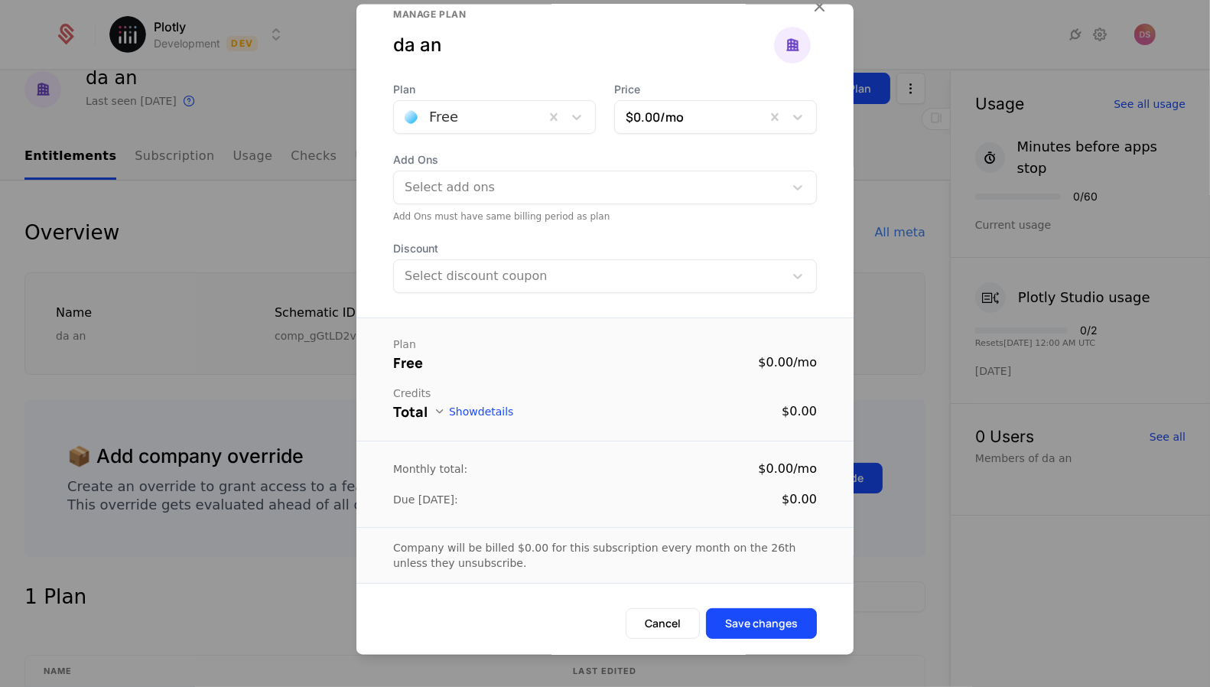
scroll to position [0, 0]
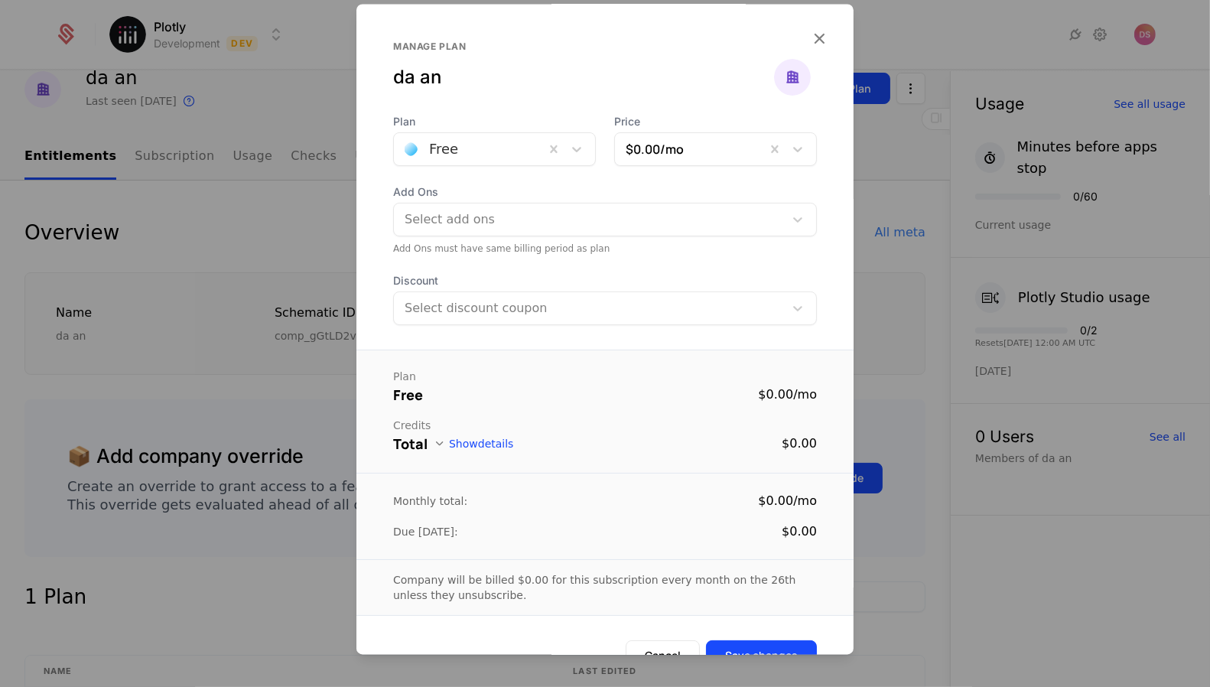
click at [518, 154] on div at bounding box center [469, 149] width 129 height 21
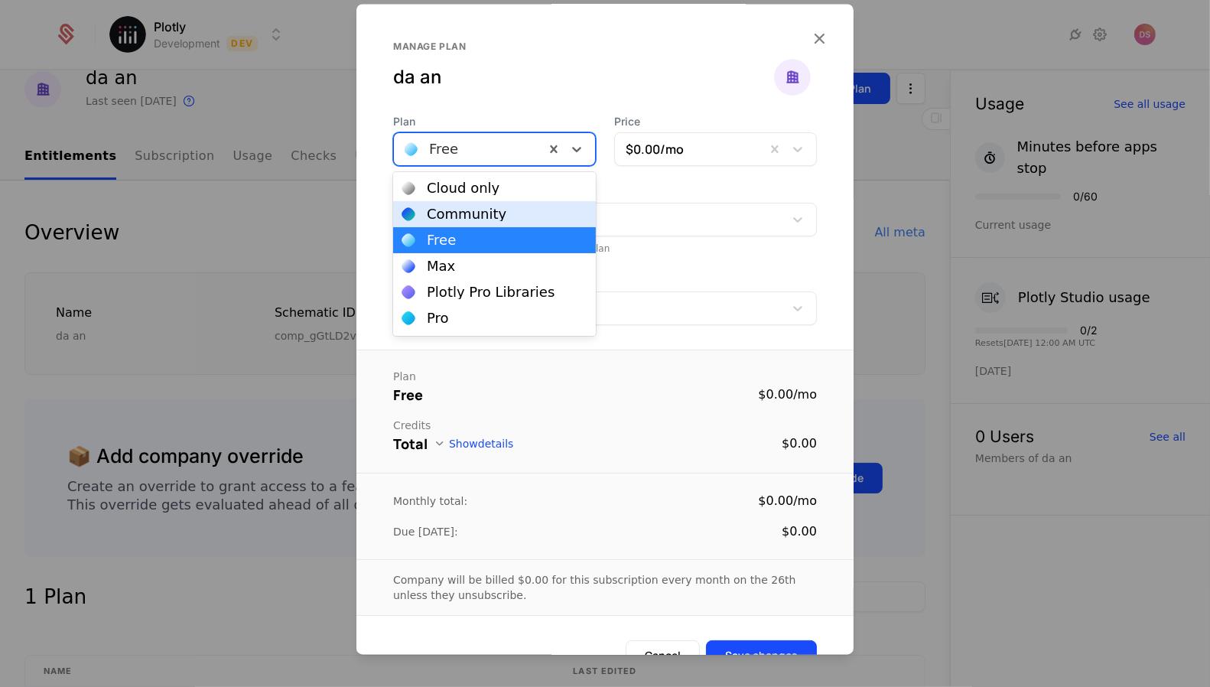
click at [543, 205] on div "Community" at bounding box center [494, 214] width 203 height 26
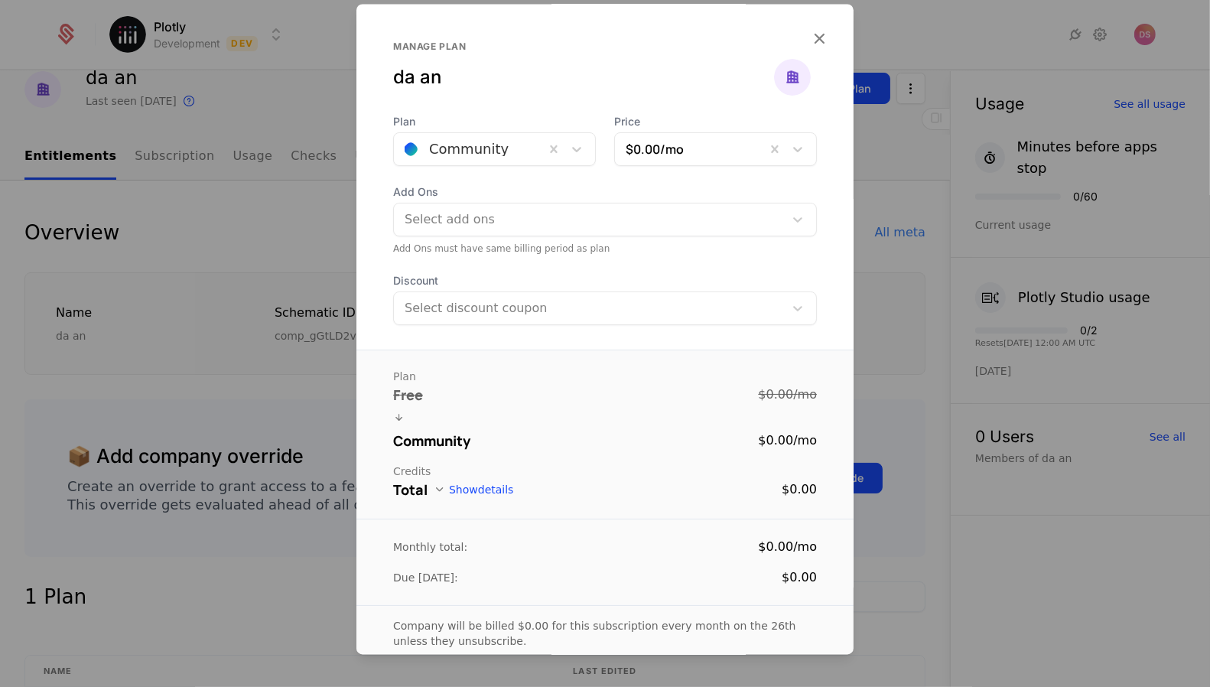
click at [779, 607] on div "Company will be billed $0.00 for this subscription every month on the 26th unle…" at bounding box center [605, 634] width 497 height 57
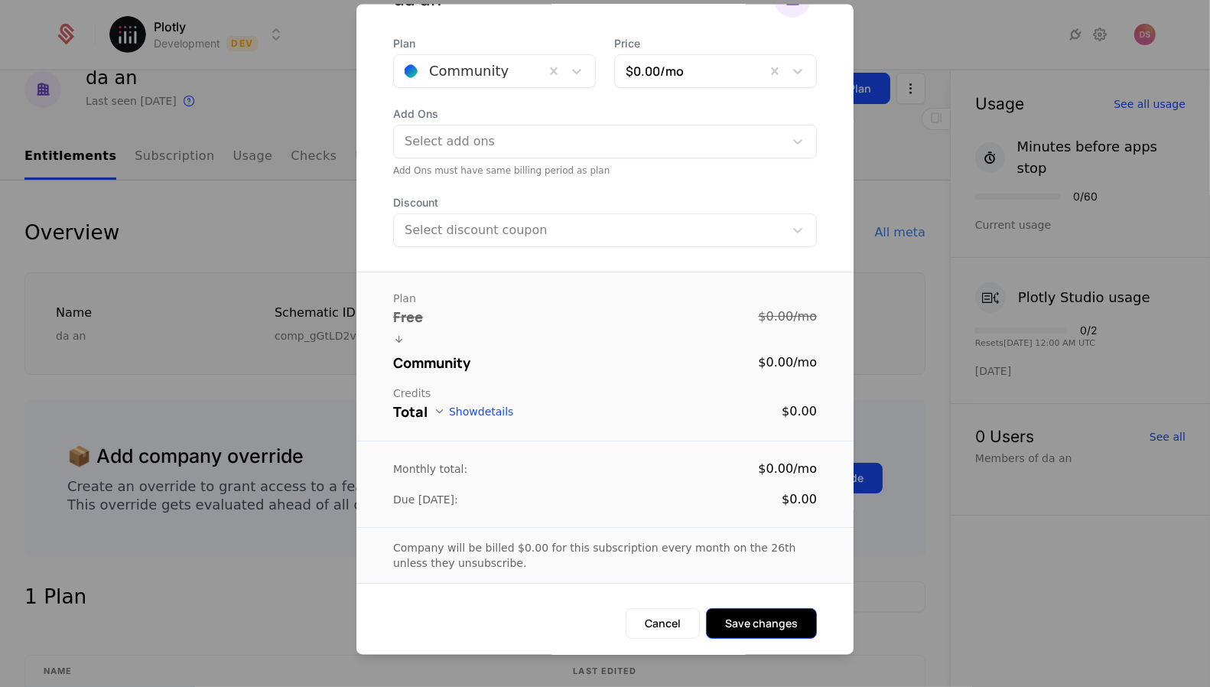
click at [788, 627] on button "Save changes" at bounding box center [761, 623] width 111 height 31
